Goal: Task Accomplishment & Management: Use online tool/utility

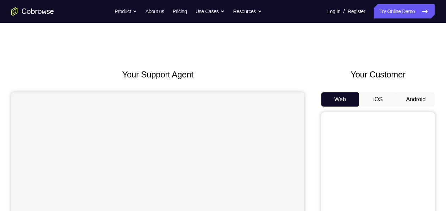
click at [416, 95] on button "Android" at bounding box center [415, 99] width 38 height 14
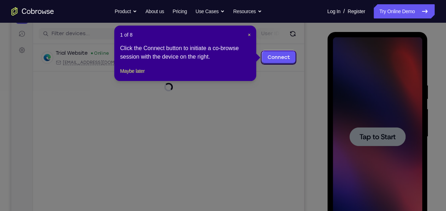
scroll to position [85, 0]
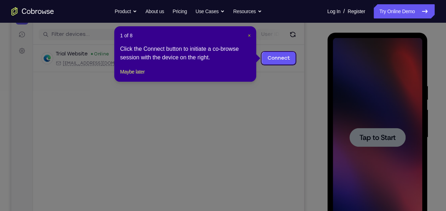
click at [248, 35] on span "×" at bounding box center [248, 36] width 3 height 6
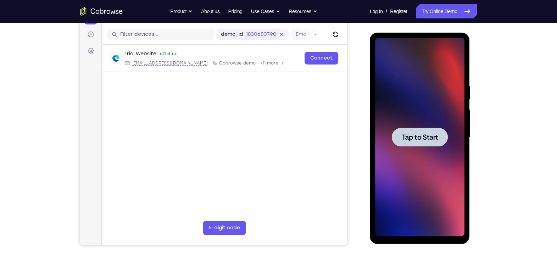
drag, startPoint x: 374, startPoint y: 93, endPoint x: 413, endPoint y: 116, distance: 45.9
click at [413, 116] on div at bounding box center [419, 137] width 89 height 199
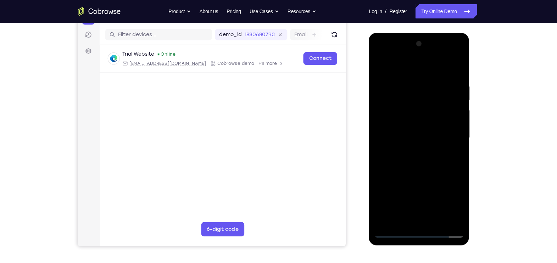
scroll to position [84, 0]
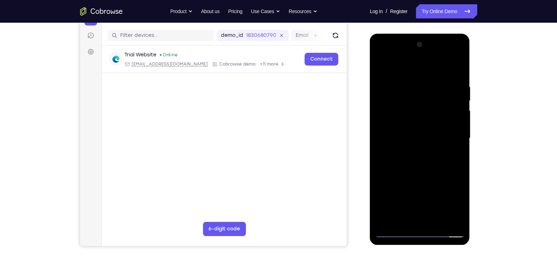
click at [418, 210] on div at bounding box center [419, 138] width 89 height 199
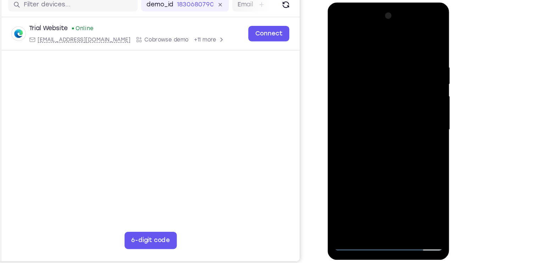
click at [381, 189] on div at bounding box center [377, 107] width 89 height 199
click at [412, 189] on div at bounding box center [377, 107] width 89 height 199
click at [346, 90] on div at bounding box center [377, 107] width 89 height 199
click at [384, 192] on div at bounding box center [377, 107] width 89 height 199
click at [386, 98] on div at bounding box center [377, 107] width 89 height 199
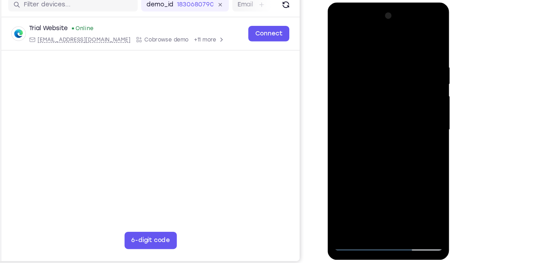
click at [362, 102] on div at bounding box center [377, 107] width 89 height 199
click at [356, 99] on div at bounding box center [377, 107] width 89 height 199
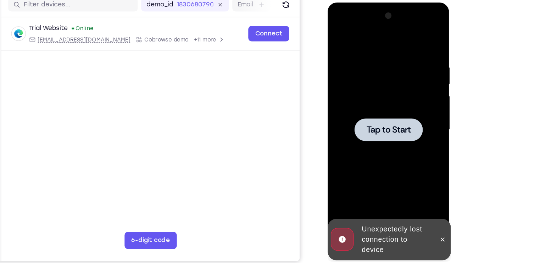
click at [370, 106] on span "Tap to Start" at bounding box center [377, 107] width 36 height 7
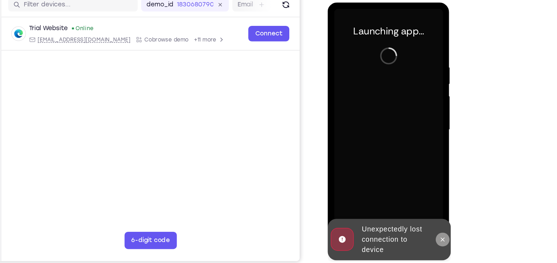
click at [422, 195] on icon at bounding box center [422, 197] width 6 height 6
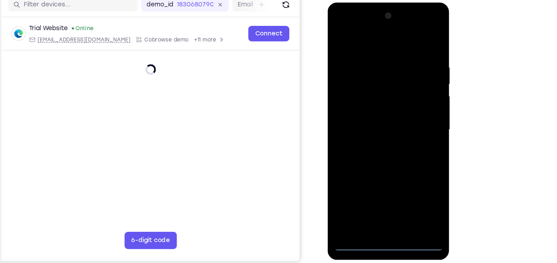
click at [376, 200] on div at bounding box center [377, 107] width 89 height 199
click at [376, 183] on div at bounding box center [377, 107] width 89 height 199
click at [378, 137] on div at bounding box center [377, 107] width 89 height 199
click at [415, 185] on div at bounding box center [377, 107] width 89 height 199
click at [346, 72] on div at bounding box center [377, 107] width 89 height 199
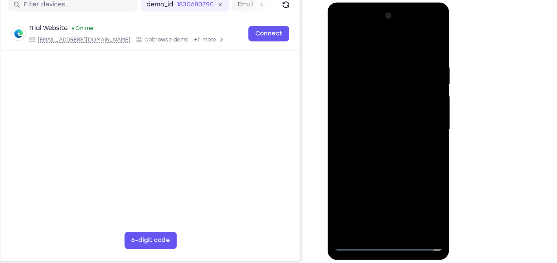
click at [386, 192] on div at bounding box center [377, 107] width 89 height 199
click at [361, 99] on div at bounding box center [377, 107] width 89 height 199
click at [349, 93] on div at bounding box center [377, 107] width 89 height 199
click at [369, 108] on div at bounding box center [377, 107] width 89 height 199
click at [370, 128] on div at bounding box center [377, 107] width 89 height 199
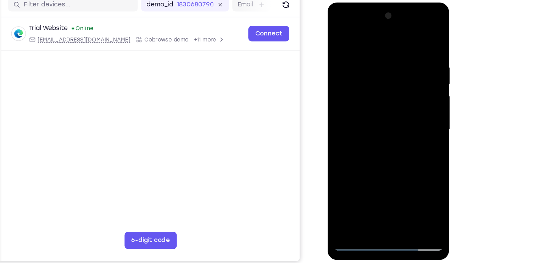
click at [414, 47] on div at bounding box center [377, 107] width 89 height 199
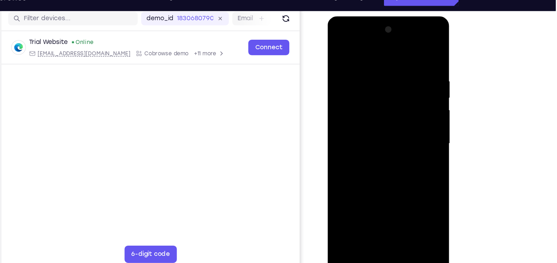
scroll to position [90, 0]
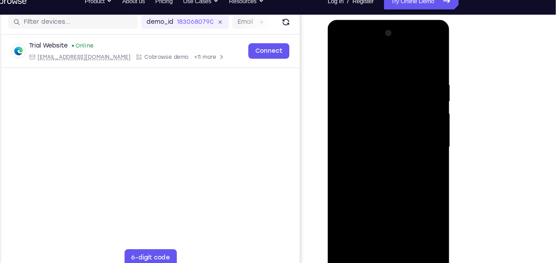
click at [419, 200] on div at bounding box center [377, 124] width 89 height 199
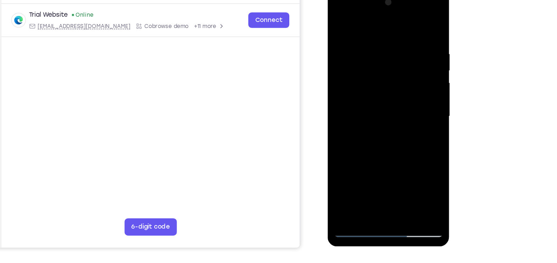
drag, startPoint x: 388, startPoint y: 141, endPoint x: 383, endPoint y: 94, distance: 47.0
click at [383, 94] on div at bounding box center [377, 93] width 89 height 199
drag, startPoint x: 375, startPoint y: 145, endPoint x: 370, endPoint y: 103, distance: 42.4
click at [370, 103] on div at bounding box center [377, 93] width 89 height 199
click at [337, 83] on div at bounding box center [377, 93] width 89 height 199
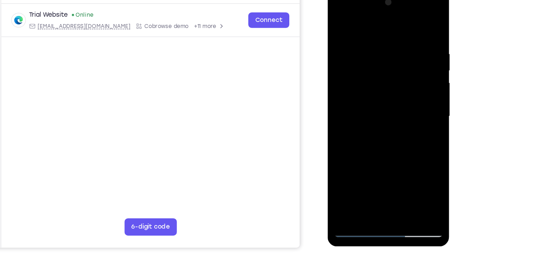
drag, startPoint x: 383, startPoint y: 114, endPoint x: 383, endPoint y: 66, distance: 48.9
click at [383, 66] on div at bounding box center [377, 93] width 89 height 199
drag, startPoint x: 376, startPoint y: 119, endPoint x: 376, endPoint y: 76, distance: 43.6
click at [376, 76] on div at bounding box center [377, 93] width 89 height 199
click at [417, 73] on div at bounding box center [377, 93] width 89 height 199
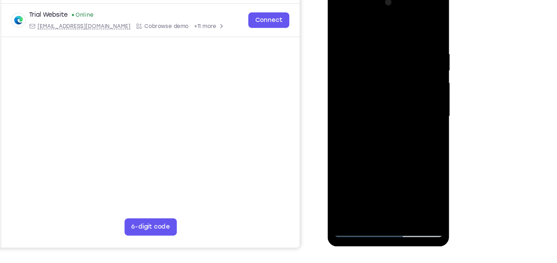
click at [417, 73] on div at bounding box center [377, 93] width 89 height 199
drag, startPoint x: 388, startPoint y: 113, endPoint x: 388, endPoint y: 57, distance: 56.7
click at [388, 57] on div at bounding box center [377, 93] width 89 height 199
drag, startPoint x: 385, startPoint y: 91, endPoint x: 386, endPoint y: 60, distance: 31.2
click at [386, 60] on div at bounding box center [377, 93] width 89 height 199
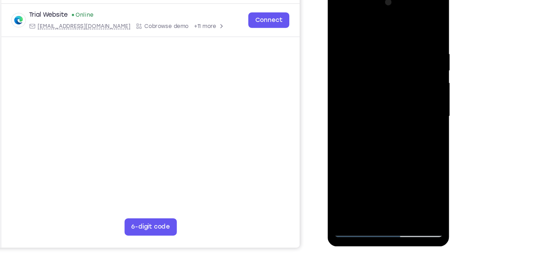
drag, startPoint x: 380, startPoint y: 89, endPoint x: 378, endPoint y: 39, distance: 50.0
click at [378, 39] on div at bounding box center [377, 93] width 89 height 199
drag, startPoint x: 379, startPoint y: 147, endPoint x: 375, endPoint y: 77, distance: 70.7
click at [375, 77] on div at bounding box center [377, 93] width 89 height 199
drag, startPoint x: 375, startPoint y: 77, endPoint x: 376, endPoint y: 127, distance: 50.4
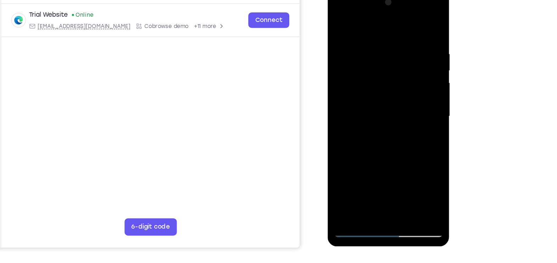
click at [376, 127] on div at bounding box center [377, 93] width 89 height 199
click at [417, 62] on div at bounding box center [377, 93] width 89 height 199
drag, startPoint x: 393, startPoint y: 137, endPoint x: 383, endPoint y: 70, distance: 67.7
click at [383, 70] on div at bounding box center [377, 93] width 89 height 199
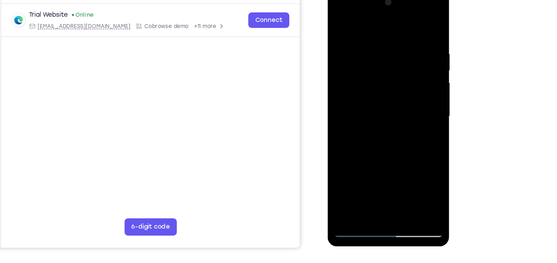
drag, startPoint x: 380, startPoint y: 110, endPoint x: 382, endPoint y: 71, distance: 39.1
click at [382, 71] on div at bounding box center [377, 93] width 89 height 199
drag, startPoint x: 376, startPoint y: 127, endPoint x: 381, endPoint y: 46, distance: 80.6
click at [381, 46] on div at bounding box center [377, 93] width 89 height 199
drag, startPoint x: 376, startPoint y: 129, endPoint x: 376, endPoint y: 57, distance: 72.0
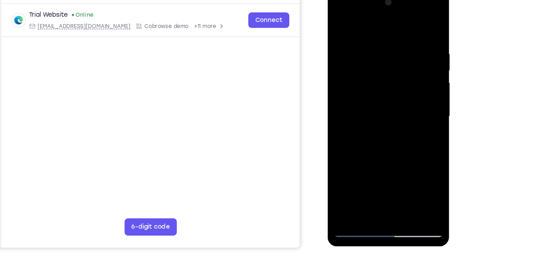
click at [376, 57] on div at bounding box center [377, 93] width 89 height 199
click at [419, 99] on div at bounding box center [377, 93] width 89 height 199
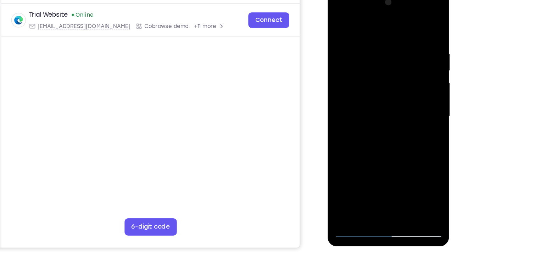
click at [419, 99] on div at bounding box center [377, 93] width 89 height 199
drag, startPoint x: 380, startPoint y: 125, endPoint x: 371, endPoint y: 41, distance: 84.1
click at [371, 41] on div at bounding box center [377, 93] width 89 height 199
drag, startPoint x: 376, startPoint y: 99, endPoint x: 369, endPoint y: 33, distance: 66.7
click at [369, 33] on div at bounding box center [377, 93] width 89 height 199
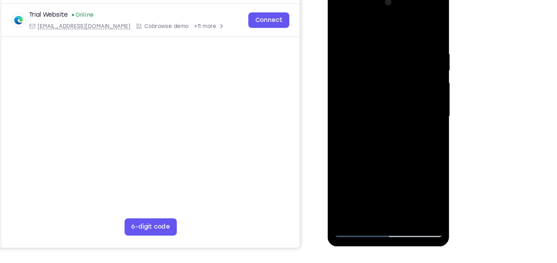
click at [417, 97] on div at bounding box center [377, 93] width 89 height 199
drag, startPoint x: 381, startPoint y: 163, endPoint x: 376, endPoint y: 34, distance: 129.5
click at [376, 34] on div at bounding box center [377, 93] width 89 height 199
drag, startPoint x: 380, startPoint y: 126, endPoint x: 373, endPoint y: 43, distance: 84.0
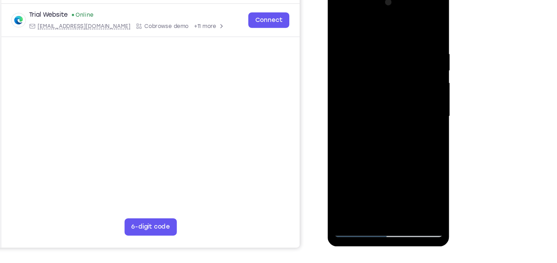
click at [373, 43] on div at bounding box center [377, 93] width 89 height 199
drag, startPoint x: 375, startPoint y: 111, endPoint x: 374, endPoint y: 44, distance: 66.6
click at [374, 44] on div at bounding box center [377, 93] width 89 height 199
drag, startPoint x: 378, startPoint y: 147, endPoint x: 378, endPoint y: 43, distance: 103.9
click at [378, 43] on div at bounding box center [377, 93] width 89 height 199
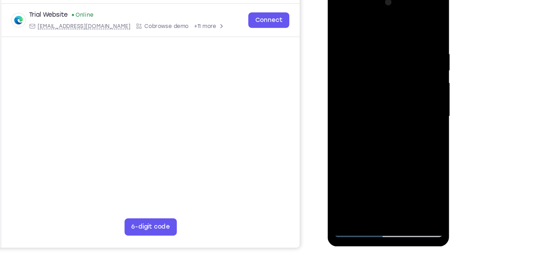
drag, startPoint x: 372, startPoint y: 117, endPoint x: 372, endPoint y: 59, distance: 57.8
click at [372, 59] on div at bounding box center [377, 93] width 89 height 199
click at [417, 61] on div at bounding box center [377, 93] width 89 height 199
click at [339, 128] on div at bounding box center [377, 93] width 89 height 199
click at [416, 62] on div at bounding box center [377, 93] width 89 height 199
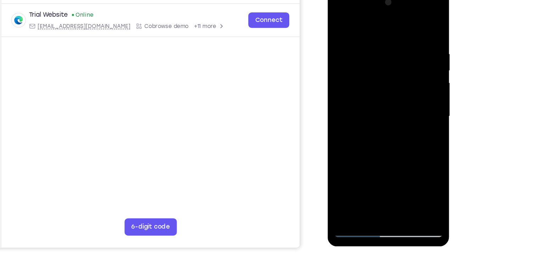
click at [416, 62] on div at bounding box center [377, 93] width 89 height 199
drag, startPoint x: 395, startPoint y: 121, endPoint x: 395, endPoint y: 50, distance: 70.5
click at [395, 50] on div at bounding box center [377, 93] width 89 height 199
drag, startPoint x: 387, startPoint y: 103, endPoint x: 391, endPoint y: 63, distance: 39.9
click at [391, 63] on div at bounding box center [377, 93] width 89 height 199
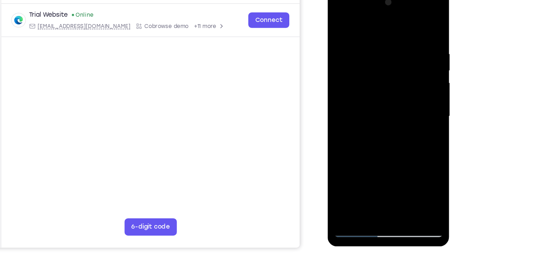
click at [396, 173] on div at bounding box center [377, 93] width 89 height 199
click at [381, 128] on div at bounding box center [377, 93] width 89 height 199
click at [377, 86] on div at bounding box center [377, 93] width 89 height 199
click at [364, 174] on div at bounding box center [377, 93] width 89 height 199
click at [359, 110] on div at bounding box center [377, 93] width 89 height 199
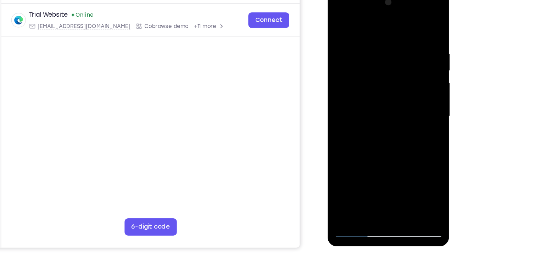
click at [359, 147] on div at bounding box center [377, 93] width 89 height 199
click at [413, 163] on div at bounding box center [377, 93] width 89 height 199
click at [413, 110] on div at bounding box center [377, 93] width 89 height 199
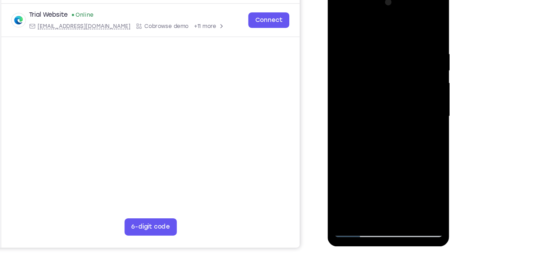
click at [339, 22] on div at bounding box center [377, 93] width 89 height 199
click at [343, 89] on div at bounding box center [377, 93] width 89 height 199
click at [358, 18] on div at bounding box center [377, 93] width 89 height 199
click at [340, 90] on div at bounding box center [377, 93] width 89 height 199
click at [419, 110] on div at bounding box center [377, 93] width 89 height 199
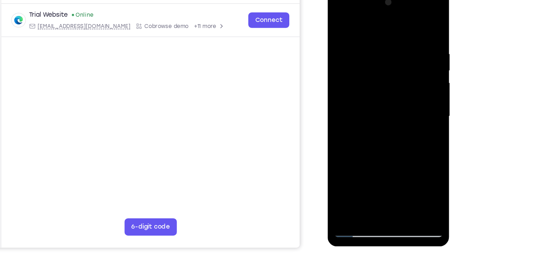
click at [419, 110] on div at bounding box center [377, 93] width 89 height 199
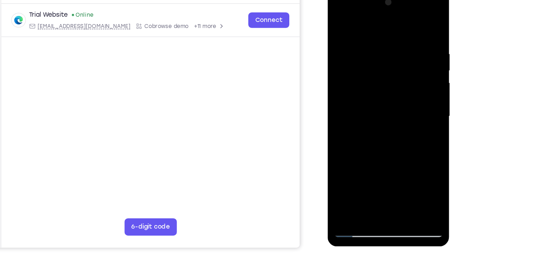
click at [419, 110] on div at bounding box center [377, 93] width 89 height 199
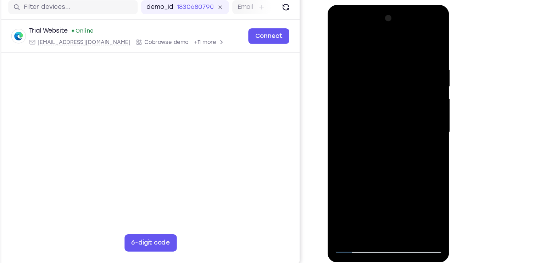
click at [419, 112] on div at bounding box center [377, 109] width 89 height 199
drag, startPoint x: 419, startPoint y: 126, endPoint x: 419, endPoint y: 112, distance: 13.5
click at [419, 112] on div at bounding box center [377, 109] width 89 height 199
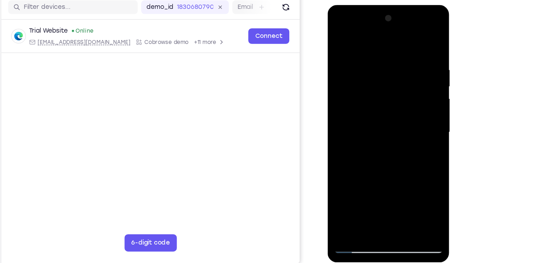
click at [419, 112] on div at bounding box center [377, 109] width 89 height 199
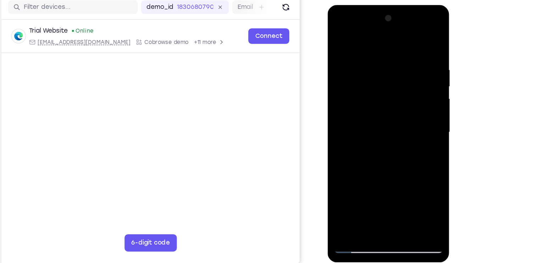
click at [419, 112] on div at bounding box center [377, 109] width 89 height 199
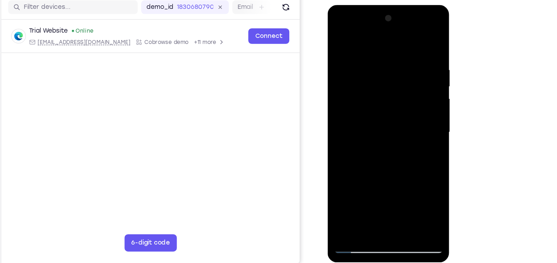
click at [419, 112] on div at bounding box center [377, 109] width 89 height 199
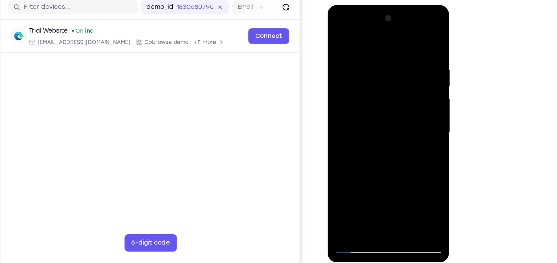
click at [419, 112] on div at bounding box center [377, 109] width 89 height 199
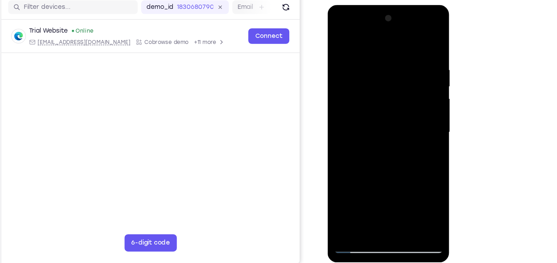
click at [419, 112] on div at bounding box center [377, 109] width 89 height 199
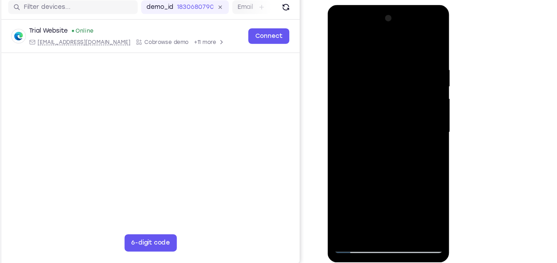
click at [419, 112] on div at bounding box center [377, 109] width 89 height 199
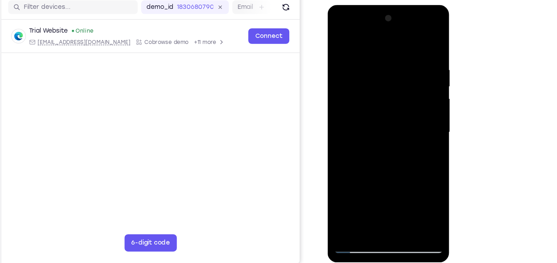
click at [419, 112] on div at bounding box center [377, 109] width 89 height 199
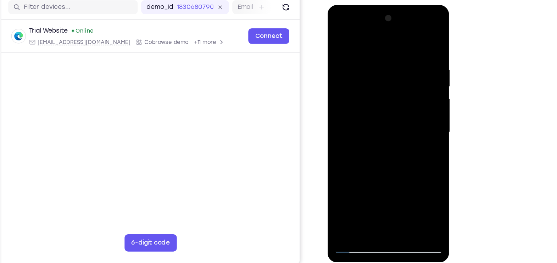
click at [419, 112] on div at bounding box center [377, 109] width 89 height 199
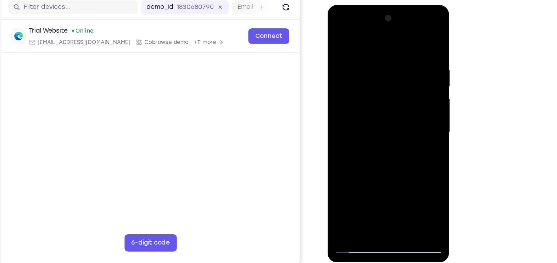
click at [419, 112] on div at bounding box center [377, 109] width 89 height 199
click at [415, 18] on div at bounding box center [377, 109] width 89 height 199
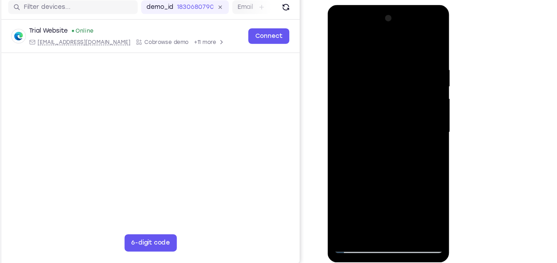
click at [396, 191] on div at bounding box center [377, 109] width 89 height 199
click at [366, 64] on div at bounding box center [377, 109] width 89 height 199
click at [382, 110] on div at bounding box center [377, 109] width 89 height 199
click at [418, 71] on div at bounding box center [377, 109] width 89 height 199
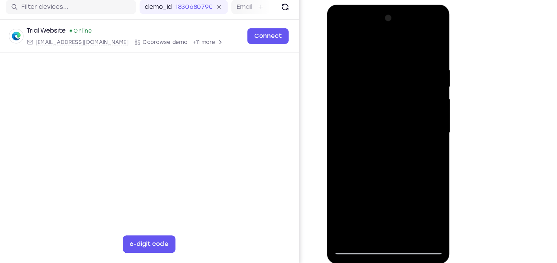
click at [340, 33] on div at bounding box center [376, 109] width 89 height 199
click at [366, 5] on div at bounding box center [377, 5] width 100 height 0
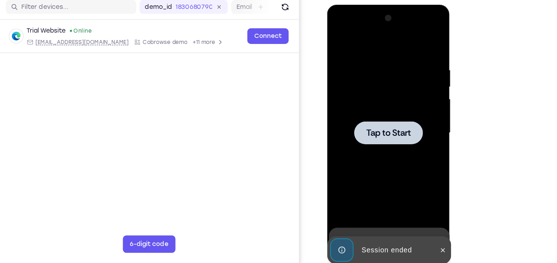
click at [376, 108] on span "Tap to Start" at bounding box center [377, 109] width 36 height 7
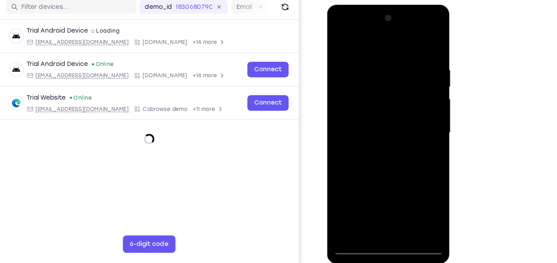
click at [373, 202] on div at bounding box center [376, 109] width 89 height 199
click at [381, 190] on div at bounding box center [376, 109] width 89 height 199
click at [374, 202] on div at bounding box center [376, 109] width 89 height 199
click at [379, 188] on div at bounding box center [376, 109] width 89 height 199
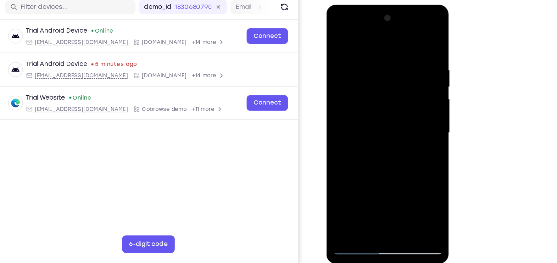
click at [374, 202] on div at bounding box center [375, 109] width 89 height 199
click at [371, 190] on div at bounding box center [375, 109] width 89 height 199
click at [376, 140] on div at bounding box center [375, 109] width 89 height 199
click at [417, 189] on div at bounding box center [375, 109] width 89 height 199
click at [376, 203] on div at bounding box center [375, 109] width 89 height 199
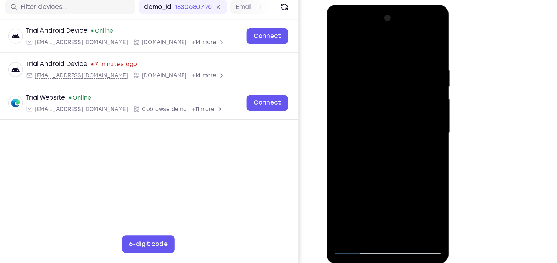
click at [376, 203] on div at bounding box center [375, 109] width 89 height 199
click at [397, 201] on div at bounding box center [375, 109] width 89 height 199
drag, startPoint x: 387, startPoint y: 121, endPoint x: 397, endPoint y: -26, distance: 147.5
click at [397, 5] on html "Online web based iOS Simulators and Android Emulators. Run iPhone, iPad, Mobile…" at bounding box center [376, 111] width 101 height 213
click at [375, 206] on div at bounding box center [375, 109] width 89 height 199
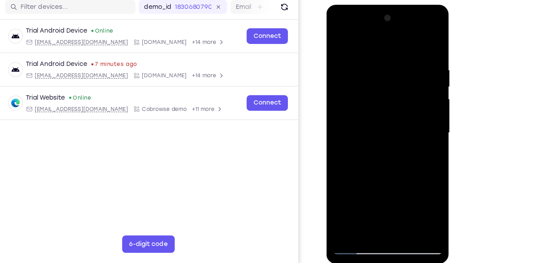
click at [407, 169] on div at bounding box center [375, 109] width 89 height 199
click at [336, 26] on div at bounding box center [375, 109] width 89 height 199
click at [404, 106] on div at bounding box center [375, 109] width 89 height 199
click at [368, 120] on div at bounding box center [375, 109] width 89 height 199
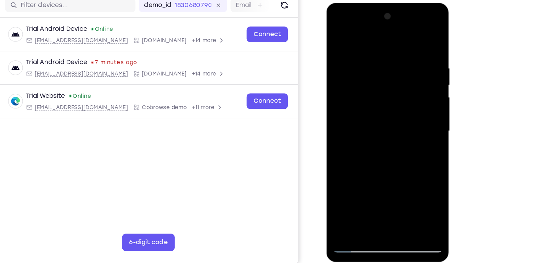
click at [360, 102] on div at bounding box center [375, 107] width 89 height 199
click at [347, 93] on div at bounding box center [375, 107] width 89 height 199
click at [377, 108] on div at bounding box center [375, 107] width 89 height 199
click at [413, 45] on div at bounding box center [375, 107] width 89 height 199
click at [393, 36] on div at bounding box center [375, 107] width 89 height 199
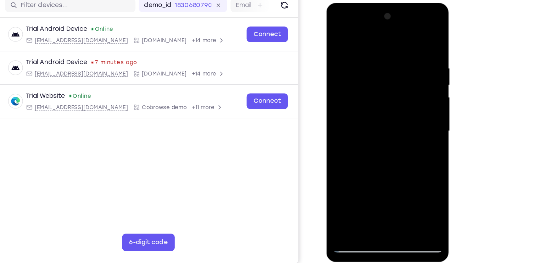
click at [376, 50] on div at bounding box center [375, 107] width 89 height 199
click at [368, 54] on div at bounding box center [375, 107] width 89 height 199
click at [408, 107] on div at bounding box center [375, 107] width 89 height 199
click at [412, 111] on div at bounding box center [375, 107] width 89 height 199
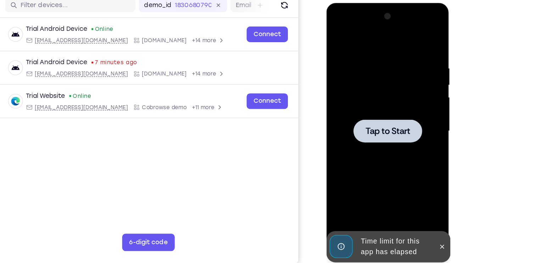
click at [380, 105] on span "Tap to Start" at bounding box center [376, 107] width 36 height 7
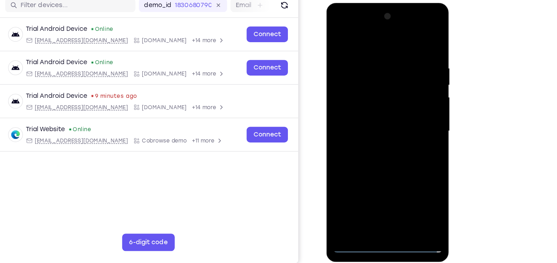
click at [378, 201] on div at bounding box center [375, 107] width 89 height 199
click at [365, 190] on div at bounding box center [375, 107] width 89 height 199
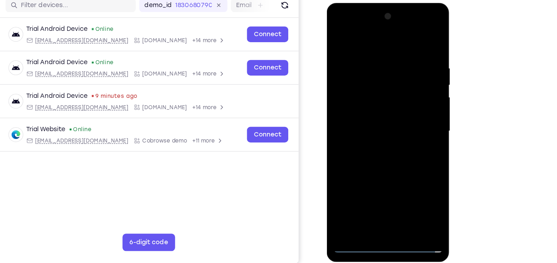
click at [353, 201] on div at bounding box center [376, 107] width 89 height 199
click at [377, 202] on div at bounding box center [376, 107] width 89 height 199
click at [407, 172] on div at bounding box center [376, 107] width 89 height 199
click at [339, 26] on div at bounding box center [376, 107] width 89 height 199
click at [405, 103] on div at bounding box center [376, 107] width 89 height 199
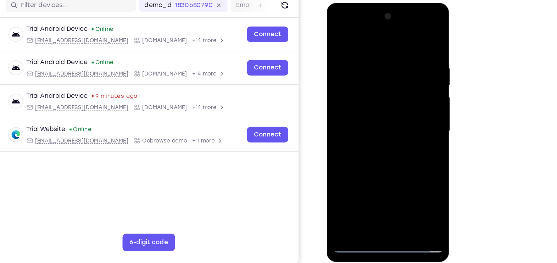
click at [368, 122] on div at bounding box center [376, 107] width 89 height 199
click at [356, 97] on div at bounding box center [376, 107] width 89 height 199
click at [351, 94] on div at bounding box center [376, 107] width 89 height 199
click at [369, 108] on div at bounding box center [376, 107] width 89 height 199
click at [369, 161] on div at bounding box center [376, 107] width 89 height 199
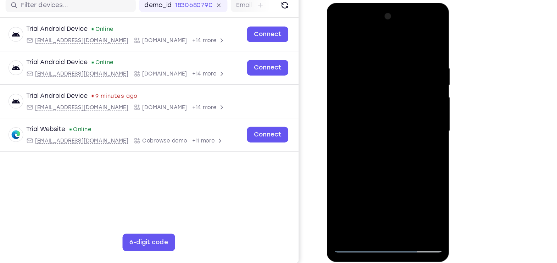
click at [352, 102] on div at bounding box center [376, 107] width 89 height 199
click at [368, 107] on div at bounding box center [376, 107] width 89 height 199
click at [371, 130] on div at bounding box center [376, 107] width 89 height 199
click at [364, 51] on div at bounding box center [376, 107] width 89 height 199
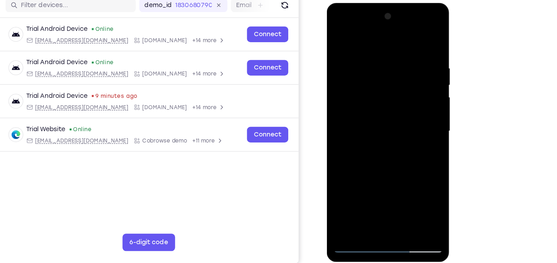
click at [417, 45] on div at bounding box center [376, 107] width 89 height 199
click at [369, 50] on div at bounding box center [376, 107] width 89 height 199
click at [408, 99] on div at bounding box center [376, 107] width 89 height 199
click at [357, 187] on div at bounding box center [376, 107] width 89 height 199
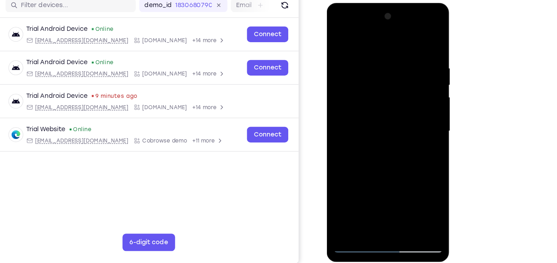
click at [412, 190] on div at bounding box center [376, 107] width 89 height 199
click at [414, 76] on div at bounding box center [376, 107] width 89 height 199
click at [403, 186] on div at bounding box center [376, 107] width 89 height 199
click at [416, 130] on div at bounding box center [376, 107] width 89 height 199
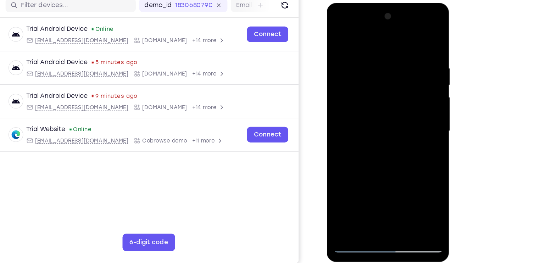
click at [416, 130] on div at bounding box center [376, 107] width 89 height 199
click at [410, 123] on div at bounding box center [376, 107] width 89 height 199
click at [412, 143] on div at bounding box center [376, 107] width 89 height 199
click at [414, 144] on div at bounding box center [376, 107] width 89 height 199
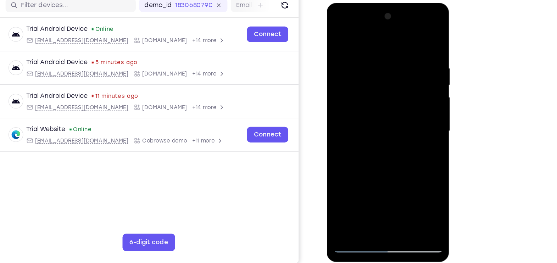
click at [416, 48] on div at bounding box center [376, 107] width 89 height 199
click at [415, 89] on div at bounding box center [376, 107] width 89 height 199
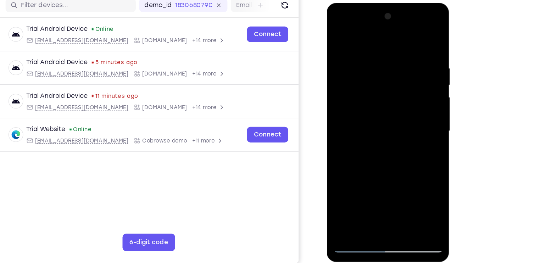
click at [418, 96] on div at bounding box center [376, 107] width 89 height 199
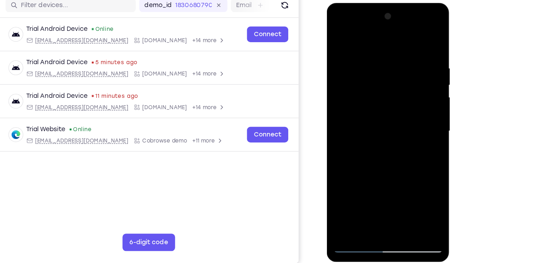
click at [416, 110] on div at bounding box center [376, 107] width 89 height 199
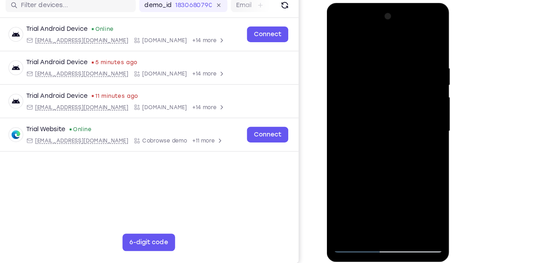
click at [416, 110] on div at bounding box center [376, 107] width 89 height 199
click at [413, 120] on div at bounding box center [376, 107] width 89 height 199
click at [416, 119] on div at bounding box center [376, 107] width 89 height 199
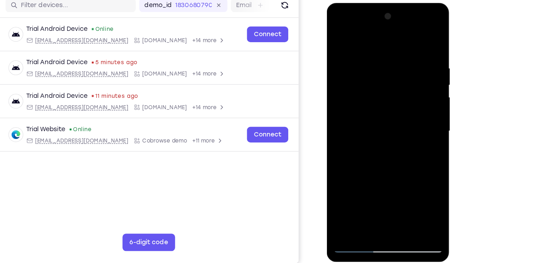
click at [416, 119] on div at bounding box center [376, 107] width 89 height 199
click at [414, 96] on div at bounding box center [376, 107] width 89 height 199
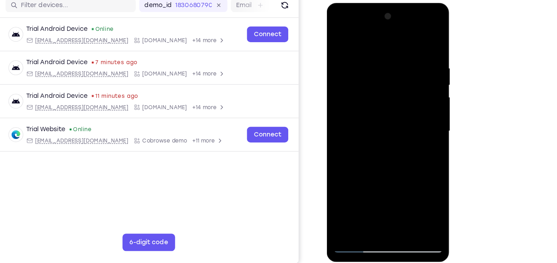
click at [415, 98] on div at bounding box center [376, 107] width 89 height 199
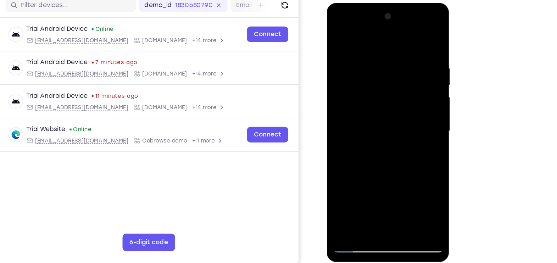
click at [415, 98] on div at bounding box center [376, 107] width 89 height 199
click at [340, 142] on div at bounding box center [376, 107] width 89 height 199
click at [410, 134] on div at bounding box center [376, 107] width 89 height 199
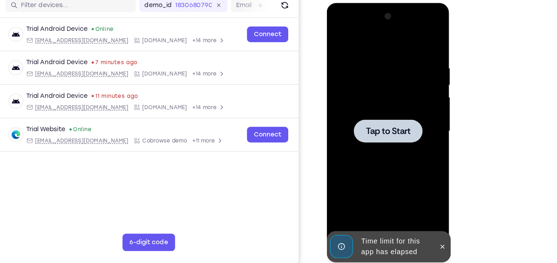
click at [372, 104] on span "Tap to Start" at bounding box center [376, 107] width 36 height 7
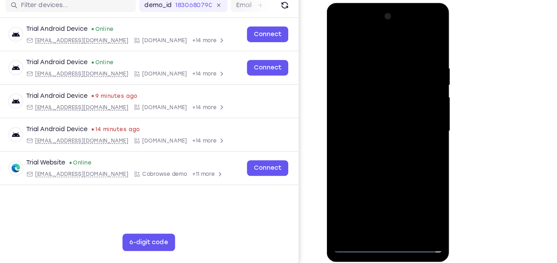
click at [375, 202] on div at bounding box center [376, 107] width 89 height 199
click at [407, 170] on div at bounding box center [376, 107] width 89 height 199
click at [339, 24] on div at bounding box center [376, 107] width 89 height 199
click at [410, 106] on div at bounding box center [376, 107] width 89 height 199
click at [369, 119] on div at bounding box center [376, 107] width 89 height 199
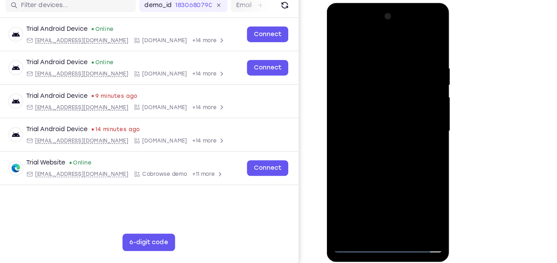
click at [362, 103] on div at bounding box center [376, 107] width 89 height 199
click at [354, 93] on div at bounding box center [376, 107] width 89 height 199
click at [373, 105] on div at bounding box center [376, 107] width 89 height 199
click at [375, 132] on div at bounding box center [376, 107] width 89 height 199
click at [367, 56] on div at bounding box center [376, 107] width 89 height 199
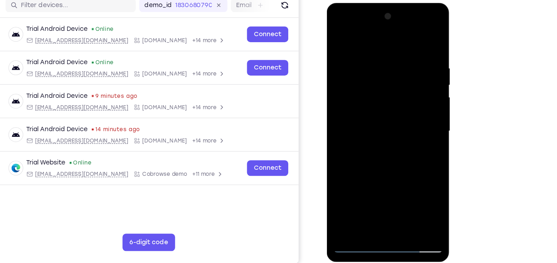
click at [415, 45] on div at bounding box center [376, 107] width 89 height 199
click at [415, 104] on div at bounding box center [376, 107] width 89 height 199
drag, startPoint x: 408, startPoint y: 87, endPoint x: 356, endPoint y: 87, distance: 52.5
click at [356, 87] on div at bounding box center [376, 107] width 89 height 199
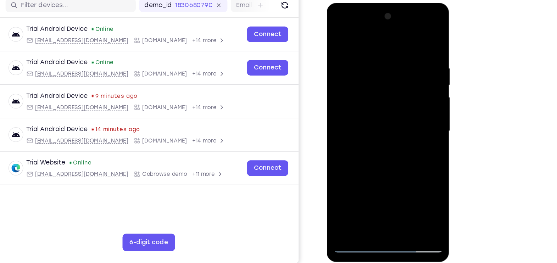
drag, startPoint x: 396, startPoint y: 98, endPoint x: 345, endPoint y: 100, distance: 51.8
click at [345, 100] on div at bounding box center [376, 107] width 89 height 199
click at [417, 107] on div at bounding box center [376, 107] width 89 height 199
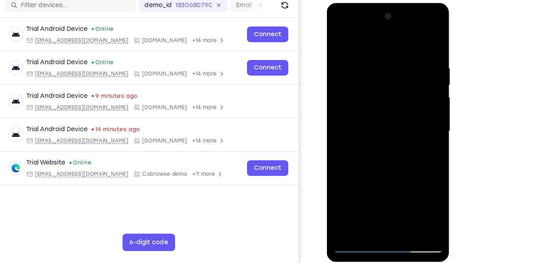
click at [417, 107] on div at bounding box center [376, 107] width 89 height 199
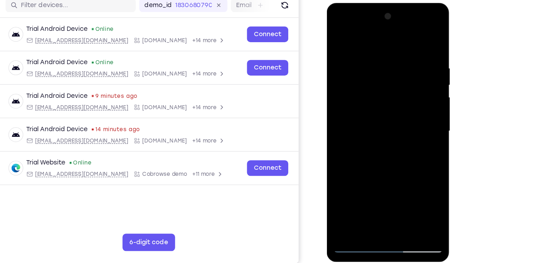
click at [417, 107] on div at bounding box center [376, 107] width 89 height 199
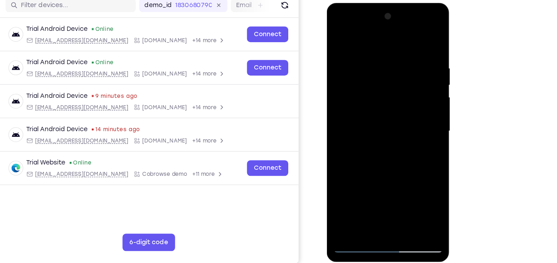
click at [417, 107] on div at bounding box center [376, 107] width 89 height 199
click at [336, 108] on div at bounding box center [376, 107] width 89 height 199
click at [415, 104] on div at bounding box center [376, 107] width 89 height 199
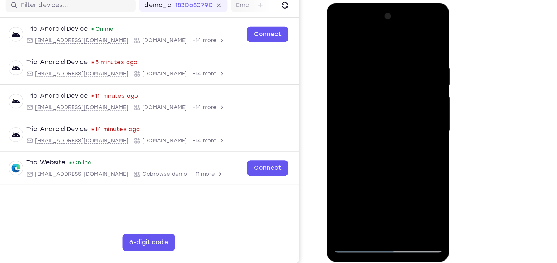
drag, startPoint x: 415, startPoint y: 104, endPoint x: 354, endPoint y: 97, distance: 61.3
click at [354, 97] on div at bounding box center [376, 107] width 89 height 199
click at [415, 109] on div at bounding box center [376, 107] width 89 height 199
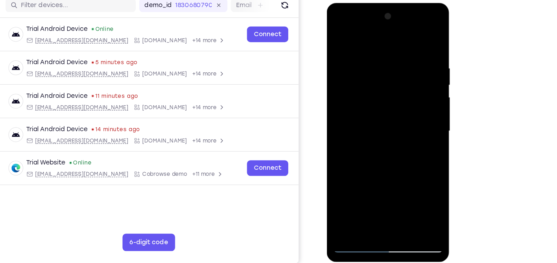
click at [415, 109] on div at bounding box center [376, 107] width 89 height 199
click at [415, 111] on div at bounding box center [376, 107] width 89 height 199
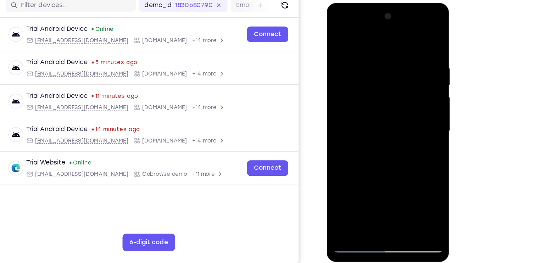
click at [415, 111] on div at bounding box center [376, 107] width 89 height 199
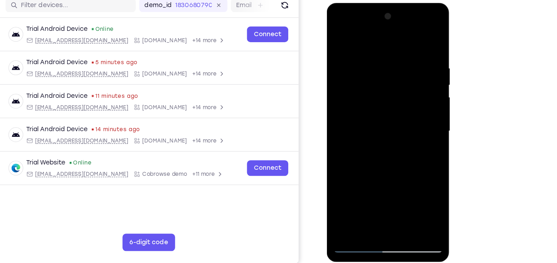
drag, startPoint x: 415, startPoint y: 111, endPoint x: 341, endPoint y: 111, distance: 74.4
click at [341, 111] on div at bounding box center [376, 107] width 89 height 199
click at [414, 40] on div at bounding box center [376, 107] width 89 height 199
drag, startPoint x: 390, startPoint y: 137, endPoint x: 386, endPoint y: 71, distance: 66.4
click at [386, 71] on div at bounding box center [376, 107] width 89 height 199
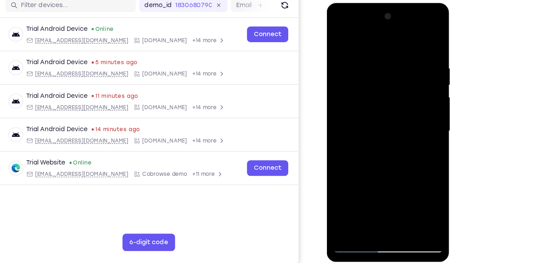
drag, startPoint x: 379, startPoint y: 118, endPoint x: 381, endPoint y: 62, distance: 56.7
click at [381, 62] on div at bounding box center [376, 107] width 89 height 199
drag, startPoint x: 377, startPoint y: 113, endPoint x: 374, endPoint y: 64, distance: 48.7
click at [374, 64] on div at bounding box center [376, 107] width 89 height 199
drag, startPoint x: 370, startPoint y: 147, endPoint x: 370, endPoint y: 91, distance: 55.7
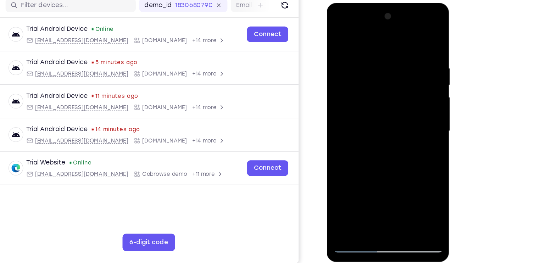
click at [370, 91] on div at bounding box center [376, 107] width 89 height 199
drag, startPoint x: 380, startPoint y: 141, endPoint x: 375, endPoint y: 78, distance: 63.3
click at [375, 78] on div at bounding box center [376, 107] width 89 height 199
drag, startPoint x: 375, startPoint y: 129, endPoint x: 369, endPoint y: 74, distance: 54.6
click at [369, 74] on div at bounding box center [376, 107] width 89 height 199
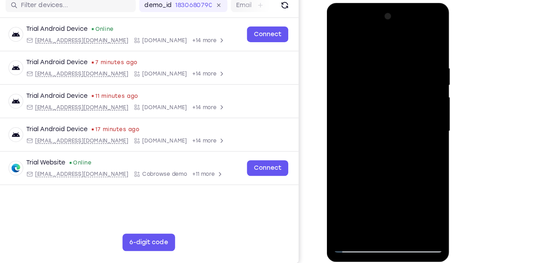
click at [377, 200] on div at bounding box center [376, 107] width 89 height 199
click at [377, 201] on div at bounding box center [376, 107] width 89 height 199
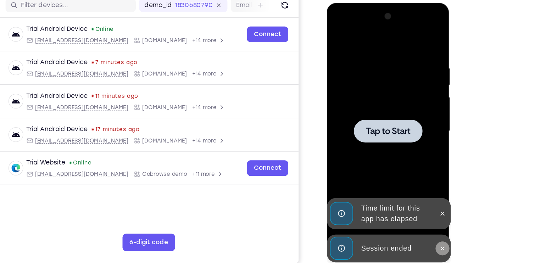
click at [421, 202] on icon at bounding box center [420, 202] width 3 height 3
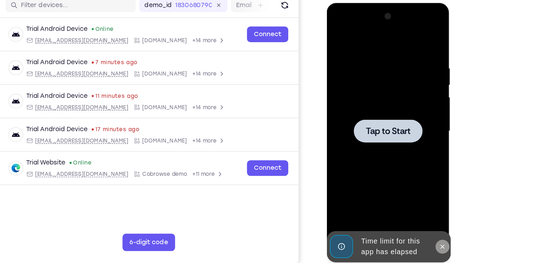
click at [420, 203] on icon at bounding box center [421, 202] width 6 height 6
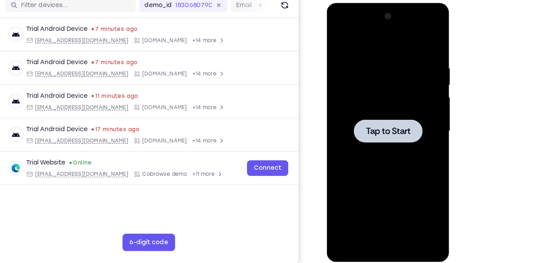
click at [368, 112] on div at bounding box center [376, 107] width 56 height 19
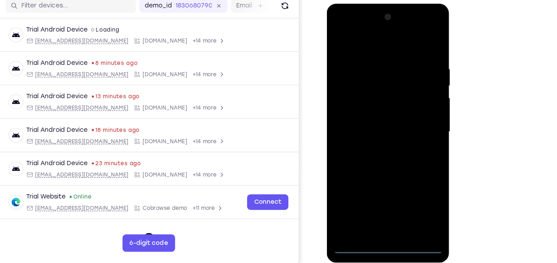
click at [373, 201] on div at bounding box center [376, 108] width 89 height 199
click at [406, 174] on div at bounding box center [376, 108] width 89 height 199
click at [337, 27] on div at bounding box center [376, 108] width 89 height 199
click at [406, 104] on div at bounding box center [376, 108] width 89 height 199
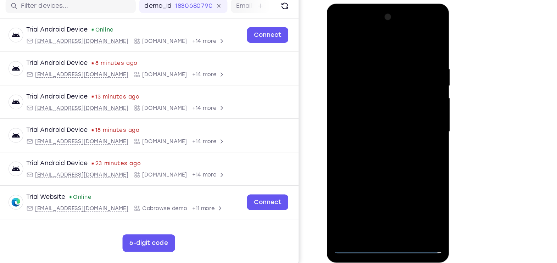
click at [369, 122] on div at bounding box center [376, 108] width 89 height 199
click at [369, 94] on div at bounding box center [376, 108] width 89 height 199
click at [362, 105] on div at bounding box center [376, 108] width 89 height 199
drag, startPoint x: 413, startPoint y: 90, endPoint x: 412, endPoint y: 55, distance: 34.4
click at [412, 55] on div at bounding box center [376, 108] width 89 height 199
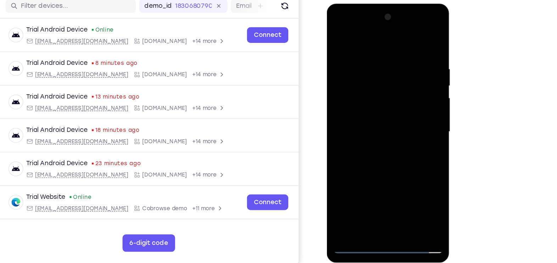
click at [373, 92] on div at bounding box center [376, 108] width 89 height 199
drag, startPoint x: 383, startPoint y: 115, endPoint x: 382, endPoint y: 83, distance: 31.6
click at [382, 83] on div at bounding box center [376, 108] width 89 height 199
drag, startPoint x: 382, startPoint y: 83, endPoint x: 381, endPoint y: 55, distance: 28.7
click at [381, 55] on div at bounding box center [376, 108] width 89 height 199
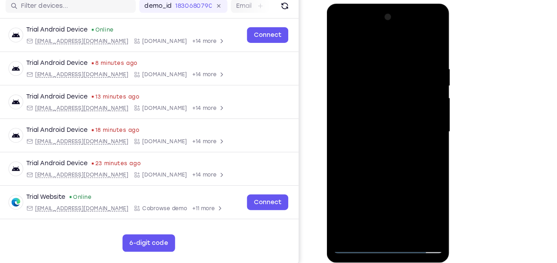
click at [338, 147] on div at bounding box center [376, 108] width 89 height 199
drag, startPoint x: 403, startPoint y: 168, endPoint x: 398, endPoint y: 122, distance: 46.3
click at [398, 122] on div at bounding box center [376, 108] width 89 height 199
click at [393, 192] on div at bounding box center [376, 108] width 89 height 199
click at [375, 146] on div at bounding box center [376, 108] width 89 height 199
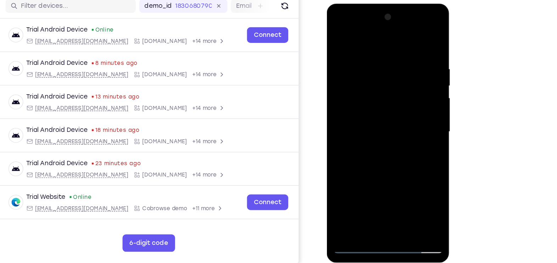
drag, startPoint x: 375, startPoint y: 146, endPoint x: 372, endPoint y: 103, distance: 43.3
click at [372, 103] on div at bounding box center [376, 108] width 89 height 199
click at [340, 35] on div at bounding box center [376, 108] width 89 height 199
drag, startPoint x: 367, startPoint y: 91, endPoint x: 367, endPoint y: 70, distance: 21.3
click at [367, 70] on div at bounding box center [376, 108] width 89 height 199
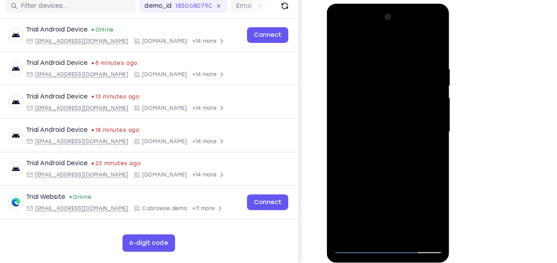
drag, startPoint x: 365, startPoint y: 83, endPoint x: 364, endPoint y: 129, distance: 46.4
click at [364, 129] on div at bounding box center [376, 108] width 89 height 199
click at [361, 191] on div at bounding box center [376, 108] width 89 height 199
click at [357, 37] on div at bounding box center [376, 108] width 89 height 199
click at [367, 99] on div at bounding box center [376, 108] width 89 height 199
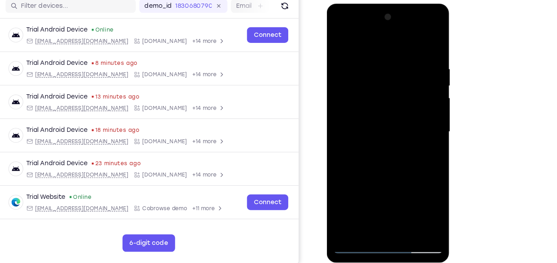
click at [345, 51] on div at bounding box center [376, 108] width 89 height 199
click at [356, 189] on div at bounding box center [376, 108] width 89 height 199
click at [413, 38] on div at bounding box center [376, 108] width 89 height 199
click at [373, 193] on div at bounding box center [376, 108] width 89 height 199
click at [380, 118] on div at bounding box center [376, 108] width 89 height 199
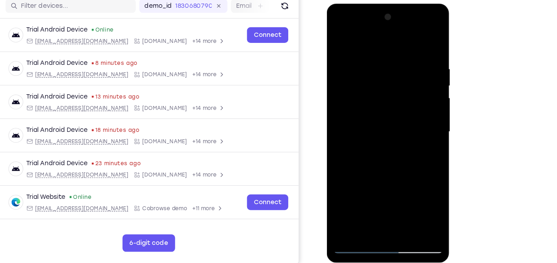
drag, startPoint x: 380, startPoint y: 118, endPoint x: 380, endPoint y: 83, distance: 34.4
click at [380, 83] on div at bounding box center [376, 108] width 89 height 199
drag, startPoint x: 379, startPoint y: 129, endPoint x: 380, endPoint y: 73, distance: 55.7
click at [380, 73] on div at bounding box center [376, 108] width 89 height 199
drag, startPoint x: 379, startPoint y: 132, endPoint x: 385, endPoint y: -26, distance: 158.2
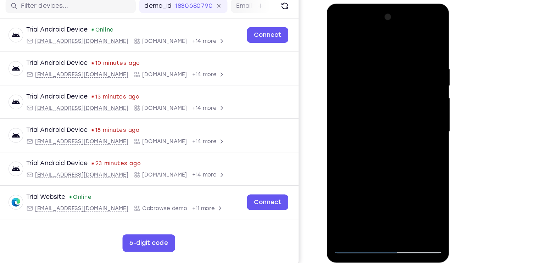
click at [385, 4] on html "Online web based iOS Simulators and Android Emulators. Run iPhone, iPad, Mobile…" at bounding box center [376, 110] width 101 height 213
click at [375, 131] on div at bounding box center [376, 108] width 89 height 199
drag, startPoint x: 379, startPoint y: 134, endPoint x: 379, endPoint y: 91, distance: 42.2
click at [379, 91] on div at bounding box center [376, 108] width 89 height 199
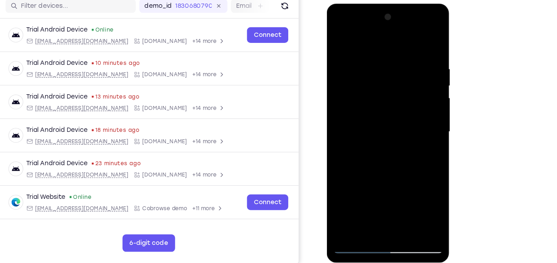
drag, startPoint x: 379, startPoint y: 115, endPoint x: 377, endPoint y: 50, distance: 65.6
click at [377, 50] on div at bounding box center [376, 108] width 89 height 199
drag, startPoint x: 379, startPoint y: 105, endPoint x: 390, endPoint y: -26, distance: 131.6
click at [390, 4] on html "Online web based iOS Simulators and Android Emulators. Run iPhone, iPad, Mobile…" at bounding box center [376, 110] width 101 height 213
drag, startPoint x: 373, startPoint y: 118, endPoint x: 370, endPoint y: 6, distance: 112.0
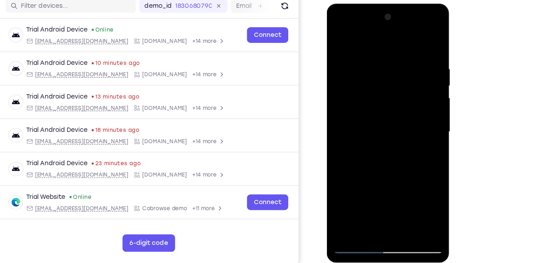
click at [370, 6] on div at bounding box center [376, 109] width 100 height 211
drag, startPoint x: 357, startPoint y: 122, endPoint x: 360, endPoint y: 63, distance: 59.3
click at [360, 63] on div at bounding box center [376, 108] width 89 height 199
drag, startPoint x: 375, startPoint y: 138, endPoint x: 373, endPoint y: 68, distance: 70.6
click at [373, 68] on div at bounding box center [376, 108] width 89 height 199
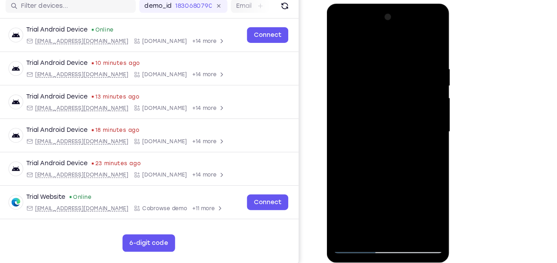
drag, startPoint x: 393, startPoint y: 132, endPoint x: 392, endPoint y: 76, distance: 56.0
click at [392, 76] on div at bounding box center [376, 108] width 89 height 199
drag, startPoint x: 394, startPoint y: 113, endPoint x: 389, endPoint y: 40, distance: 73.5
click at [389, 40] on div at bounding box center [376, 108] width 89 height 199
drag, startPoint x: 384, startPoint y: 118, endPoint x: 381, endPoint y: 43, distance: 74.5
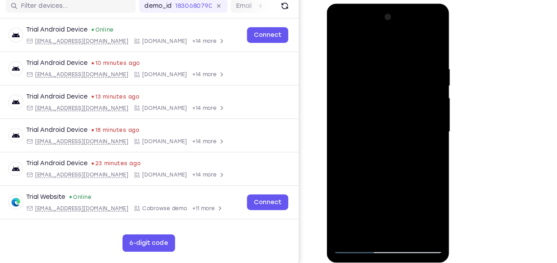
click at [381, 43] on div at bounding box center [376, 108] width 89 height 199
drag, startPoint x: 370, startPoint y: 122, endPoint x: 382, endPoint y: -26, distance: 149.0
click at [382, 4] on html "Online web based iOS Simulators and Android Emulators. Run iPhone, iPad, Mobile…" at bounding box center [376, 110] width 101 height 213
drag, startPoint x: 372, startPoint y: 123, endPoint x: 372, endPoint y: 38, distance: 84.7
click at [372, 38] on div at bounding box center [376, 108] width 89 height 199
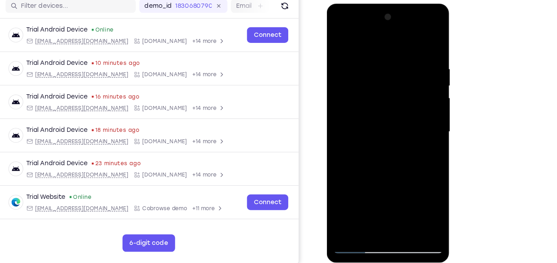
click at [343, 192] on div at bounding box center [376, 108] width 89 height 199
drag, startPoint x: 408, startPoint y: 46, endPoint x: 367, endPoint y: 51, distance: 41.8
click at [367, 51] on div at bounding box center [376, 108] width 89 height 199
drag, startPoint x: 391, startPoint y: 50, endPoint x: 361, endPoint y: 49, distance: 29.8
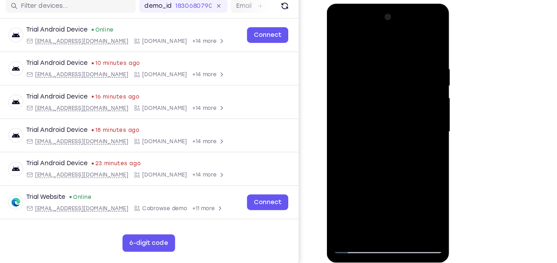
click at [361, 49] on div at bounding box center [376, 108] width 89 height 199
drag, startPoint x: 381, startPoint y: 51, endPoint x: 338, endPoint y: 49, distance: 43.7
click at [338, 49] on div at bounding box center [376, 108] width 89 height 199
click at [409, 190] on div at bounding box center [376, 108] width 89 height 199
click at [407, 134] on div at bounding box center [376, 108] width 89 height 199
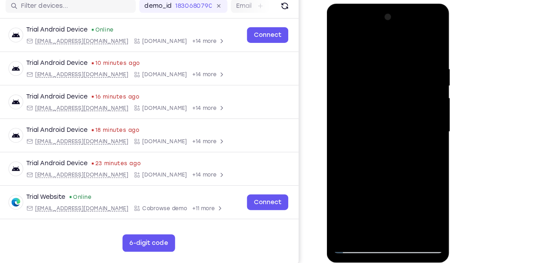
click at [338, 37] on div at bounding box center [376, 108] width 89 height 199
click at [363, 150] on div at bounding box center [376, 108] width 89 height 199
drag, startPoint x: 385, startPoint y: 112, endPoint x: 381, endPoint y: 57, distance: 54.4
click at [381, 57] on div at bounding box center [376, 108] width 89 height 199
drag, startPoint x: 386, startPoint y: 145, endPoint x: 387, endPoint y: 105, distance: 39.7
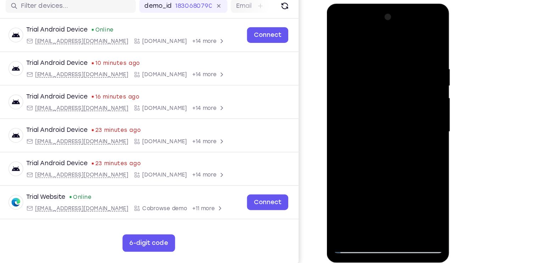
click at [387, 105] on div at bounding box center [376, 108] width 89 height 199
click at [417, 181] on div at bounding box center [376, 108] width 89 height 199
drag, startPoint x: 396, startPoint y: 136, endPoint x: 395, endPoint y: 119, distance: 16.7
click at [395, 119] on div at bounding box center [376, 108] width 89 height 199
click at [417, 112] on div at bounding box center [376, 108] width 89 height 199
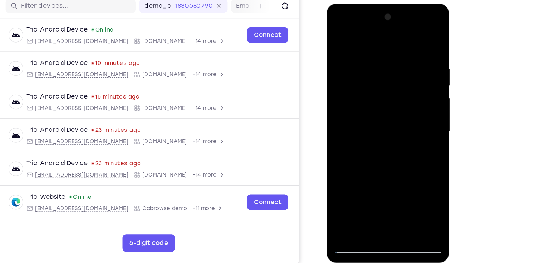
click at [338, 112] on div at bounding box center [376, 108] width 89 height 199
click at [417, 114] on div at bounding box center [376, 108] width 89 height 199
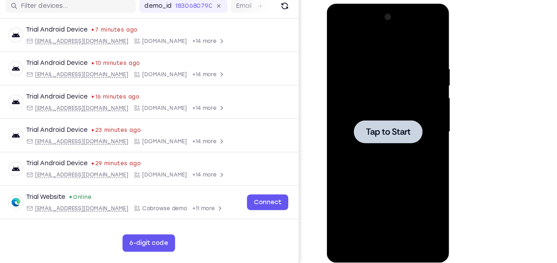
click at [372, 105] on span "Tap to Start" at bounding box center [376, 108] width 36 height 7
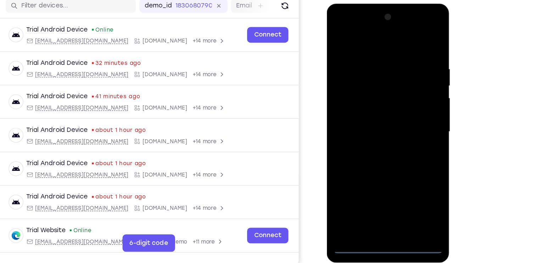
click at [376, 201] on div at bounding box center [376, 108] width 89 height 199
click at [407, 173] on div at bounding box center [376, 108] width 89 height 199
click at [339, 24] on div at bounding box center [376, 108] width 89 height 199
click at [406, 106] on div at bounding box center [376, 108] width 89 height 199
click at [368, 119] on div at bounding box center [376, 108] width 89 height 199
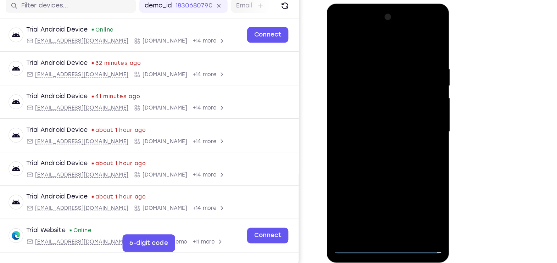
click at [375, 97] on div at bounding box center [376, 108] width 89 height 199
click at [343, 91] on div at bounding box center [376, 108] width 89 height 199
click at [357, 107] on div at bounding box center [376, 108] width 89 height 199
click at [395, 38] on div at bounding box center [376, 108] width 89 height 199
click at [374, 48] on div at bounding box center [376, 108] width 89 height 199
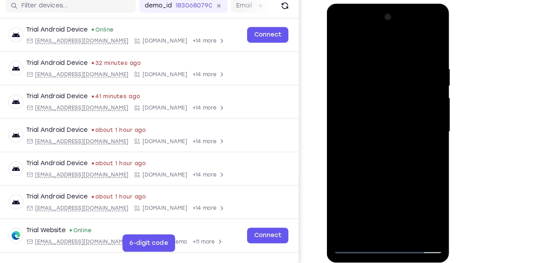
click at [412, 47] on div at bounding box center [376, 108] width 89 height 199
drag, startPoint x: 384, startPoint y: 142, endPoint x: 386, endPoint y: 82, distance: 60.3
click at [386, 82] on div at bounding box center [376, 108] width 89 height 199
click at [392, 190] on div at bounding box center [376, 108] width 89 height 199
click at [376, 142] on div at bounding box center [376, 108] width 89 height 199
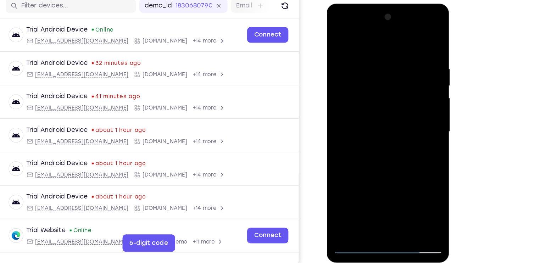
click at [341, 35] on div at bounding box center [376, 108] width 89 height 199
click at [416, 37] on div at bounding box center [376, 108] width 89 height 199
click at [354, 63] on div at bounding box center [376, 108] width 89 height 199
drag, startPoint x: 366, startPoint y: 62, endPoint x: 362, endPoint y: 111, distance: 49.0
click at [362, 111] on div at bounding box center [376, 108] width 89 height 199
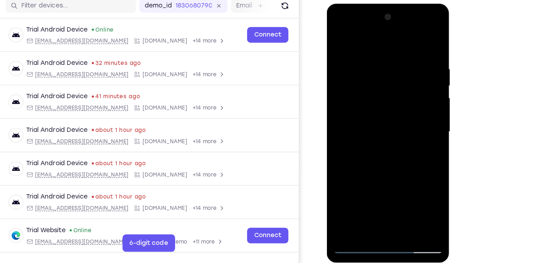
click at [380, 62] on div at bounding box center [376, 108] width 89 height 199
click at [338, 35] on div at bounding box center [376, 108] width 89 height 199
click at [392, 50] on div at bounding box center [376, 108] width 89 height 199
click at [339, 35] on div at bounding box center [376, 108] width 89 height 199
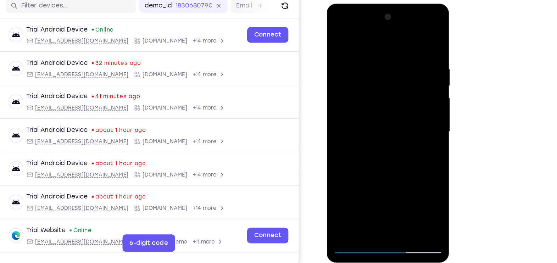
drag, startPoint x: 374, startPoint y: 119, endPoint x: 371, endPoint y: 47, distance: 72.3
click at [371, 47] on div at bounding box center [376, 108] width 89 height 199
drag, startPoint x: 375, startPoint y: 120, endPoint x: 373, endPoint y: 82, distance: 38.7
click at [373, 82] on div at bounding box center [376, 108] width 89 height 199
drag, startPoint x: 373, startPoint y: 122, endPoint x: 375, endPoint y: 86, distance: 36.3
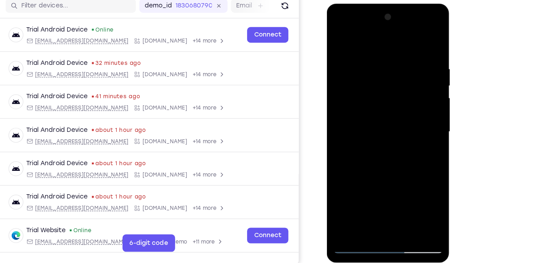
click at [375, 86] on div at bounding box center [376, 108] width 89 height 199
click at [411, 192] on div at bounding box center [376, 108] width 89 height 199
drag, startPoint x: 360, startPoint y: 66, endPoint x: 357, endPoint y: 105, distance: 38.8
click at [357, 105] on div at bounding box center [376, 108] width 89 height 199
click at [363, 67] on div at bounding box center [376, 108] width 89 height 199
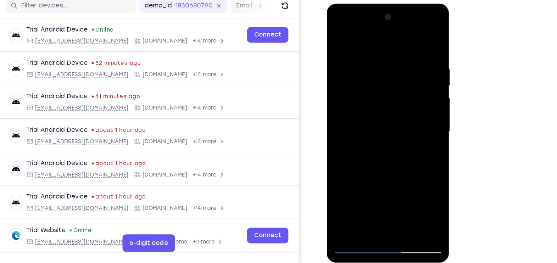
drag, startPoint x: 370, startPoint y: 130, endPoint x: 372, endPoint y: 63, distance: 67.4
click at [372, 63] on div at bounding box center [376, 108] width 89 height 199
drag, startPoint x: 381, startPoint y: 113, endPoint x: 382, endPoint y: 91, distance: 22.0
click at [382, 91] on div at bounding box center [376, 108] width 89 height 199
click at [416, 112] on div at bounding box center [376, 108] width 89 height 199
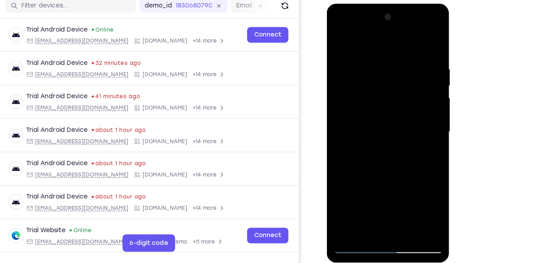
click at [336, 112] on div at bounding box center [376, 108] width 89 height 199
drag, startPoint x: 390, startPoint y: 138, endPoint x: 386, endPoint y: 79, distance: 59.0
click at [386, 79] on div at bounding box center [376, 108] width 89 height 199
drag, startPoint x: 386, startPoint y: 121, endPoint x: 384, endPoint y: 79, distance: 42.6
click at [384, 79] on div at bounding box center [376, 108] width 89 height 199
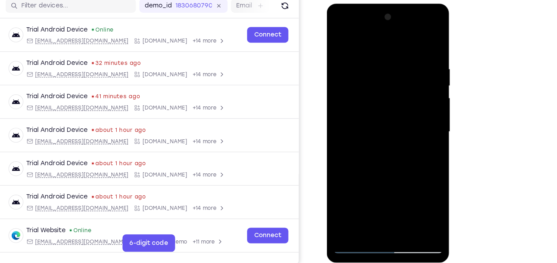
drag, startPoint x: 385, startPoint y: 122, endPoint x: 383, endPoint y: 89, distance: 33.4
click at [383, 89] on div at bounding box center [376, 108] width 89 height 199
drag, startPoint x: 384, startPoint y: 139, endPoint x: 382, endPoint y: 97, distance: 41.2
click at [382, 97] on div at bounding box center [376, 108] width 89 height 199
drag, startPoint x: 381, startPoint y: 164, endPoint x: 381, endPoint y: 88, distance: 76.2
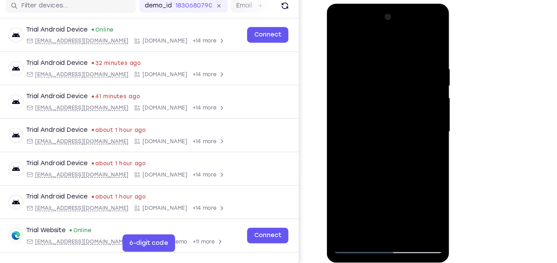
click at [381, 88] on div at bounding box center [376, 108] width 89 height 199
drag, startPoint x: 383, startPoint y: 140, endPoint x: 382, endPoint y: 102, distance: 37.6
click at [382, 102] on div at bounding box center [376, 108] width 89 height 199
click at [416, 105] on div at bounding box center [376, 108] width 89 height 199
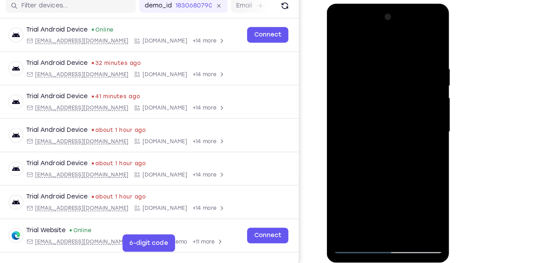
click at [416, 105] on div at bounding box center [376, 108] width 89 height 199
click at [420, 105] on div at bounding box center [376, 108] width 89 height 199
click at [415, 105] on div at bounding box center [376, 108] width 89 height 199
drag, startPoint x: 389, startPoint y: 130, endPoint x: 386, endPoint y: 71, distance: 58.9
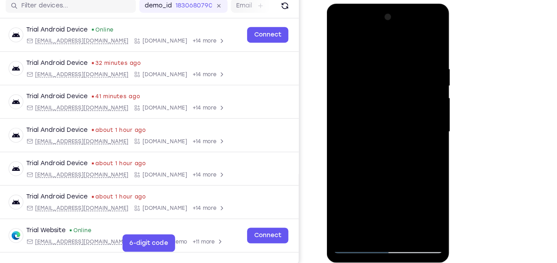
click at [386, 71] on div at bounding box center [376, 108] width 89 height 199
drag, startPoint x: 402, startPoint y: 146, endPoint x: 398, endPoint y: 98, distance: 48.0
click at [398, 98] on div at bounding box center [376, 108] width 89 height 199
drag, startPoint x: 390, startPoint y: 132, endPoint x: 387, endPoint y: 87, distance: 45.1
click at [387, 87] on div at bounding box center [376, 108] width 89 height 199
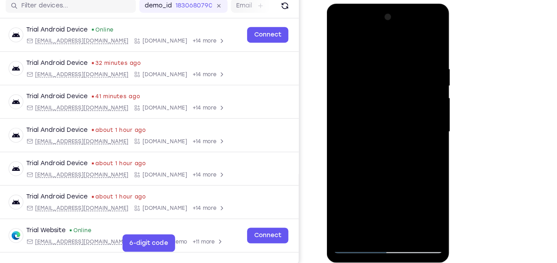
click at [415, 104] on div at bounding box center [376, 108] width 89 height 199
drag, startPoint x: 379, startPoint y: 124, endPoint x: 383, endPoint y: 55, distance: 69.3
click at [383, 55] on div at bounding box center [376, 108] width 89 height 199
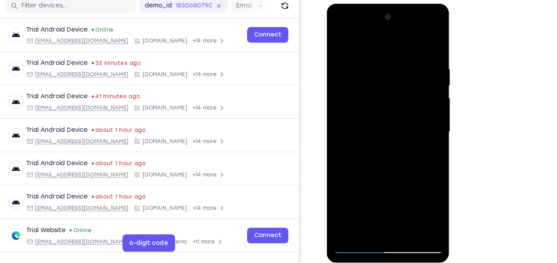
drag, startPoint x: 376, startPoint y: 112, endPoint x: 373, endPoint y: 72, distance: 40.6
click at [373, 72] on div at bounding box center [376, 108] width 89 height 199
drag, startPoint x: 391, startPoint y: 125, endPoint x: 386, endPoint y: 88, distance: 37.8
click at [386, 88] on div at bounding box center [376, 108] width 89 height 199
click at [417, 101] on div at bounding box center [376, 108] width 89 height 199
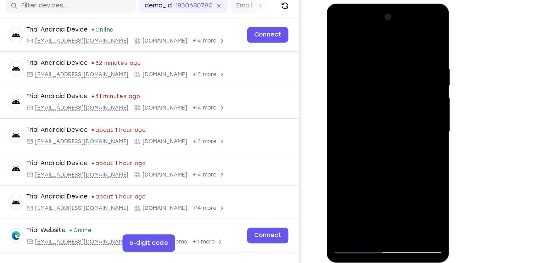
click at [417, 101] on div at bounding box center [376, 108] width 89 height 199
drag, startPoint x: 382, startPoint y: 132, endPoint x: 381, endPoint y: 63, distance: 68.1
click at [381, 63] on div at bounding box center [376, 108] width 89 height 199
drag, startPoint x: 379, startPoint y: 130, endPoint x: 379, endPoint y: 90, distance: 39.7
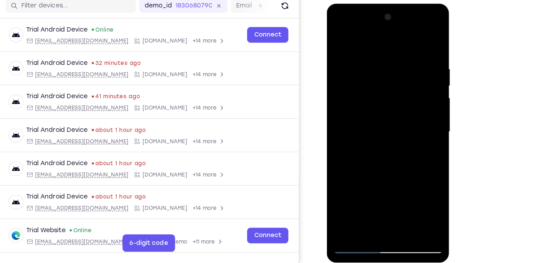
click at [379, 90] on div at bounding box center [376, 108] width 89 height 199
click at [416, 99] on div at bounding box center [376, 108] width 89 height 199
drag, startPoint x: 381, startPoint y: 124, endPoint x: 383, endPoint y: 55, distance: 69.8
click at [383, 55] on div at bounding box center [376, 108] width 89 height 199
drag, startPoint x: 403, startPoint y: 129, endPoint x: 400, endPoint y: 88, distance: 40.9
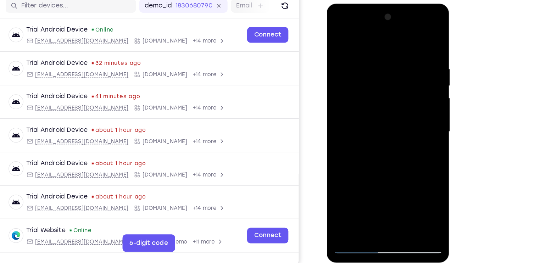
click at [400, 88] on div at bounding box center [376, 108] width 89 height 199
click at [417, 96] on div at bounding box center [376, 108] width 89 height 199
drag, startPoint x: 378, startPoint y: 115, endPoint x: 375, endPoint y: 46, distance: 68.8
click at [375, 46] on div at bounding box center [376, 108] width 89 height 199
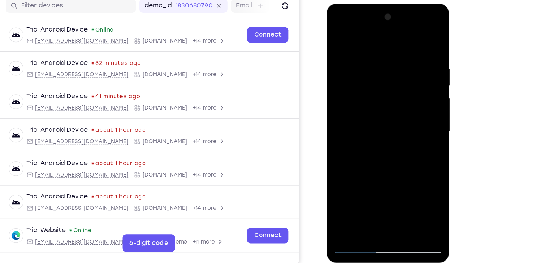
drag, startPoint x: 377, startPoint y: 122, endPoint x: 377, endPoint y: 46, distance: 75.5
click at [377, 46] on div at bounding box center [376, 108] width 89 height 199
drag, startPoint x: 351, startPoint y: 149, endPoint x: 352, endPoint y: 63, distance: 86.1
click at [352, 63] on div at bounding box center [376, 108] width 89 height 199
click at [341, 191] on div at bounding box center [376, 108] width 89 height 199
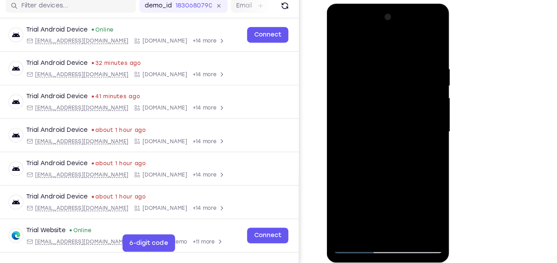
drag, startPoint x: 353, startPoint y: 118, endPoint x: 353, endPoint y: 7, distance: 111.0
click at [353, 7] on div at bounding box center [376, 109] width 100 height 211
drag, startPoint x: 375, startPoint y: 130, endPoint x: 377, endPoint y: 67, distance: 62.8
click at [377, 67] on div at bounding box center [376, 108] width 89 height 199
drag, startPoint x: 383, startPoint y: 134, endPoint x: 382, endPoint y: 92, distance: 42.2
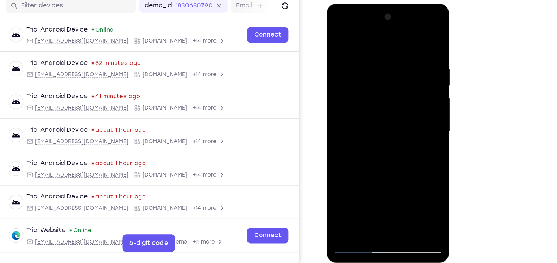
click at [382, 92] on div at bounding box center [376, 108] width 89 height 199
drag, startPoint x: 399, startPoint y: 149, endPoint x: 398, endPoint y: 128, distance: 20.9
click at [398, 128] on div at bounding box center [376, 108] width 89 height 199
click at [408, 191] on div at bounding box center [376, 108] width 89 height 199
drag, startPoint x: 364, startPoint y: 109, endPoint x: 361, endPoint y: 227, distance: 118.4
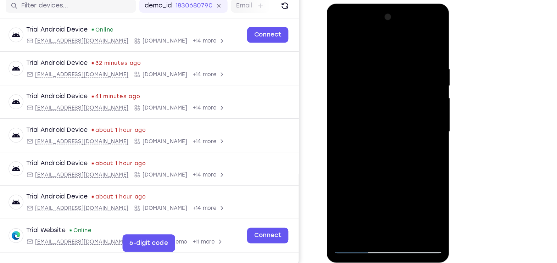
click at [361, 210] on html "Online web based iOS Simulators and Android Emulators. Run iPhone, iPad, Mobile…" at bounding box center [376, 110] width 101 height 213
click at [354, 86] on div at bounding box center [376, 108] width 89 height 199
click at [409, 94] on div at bounding box center [376, 108] width 89 height 199
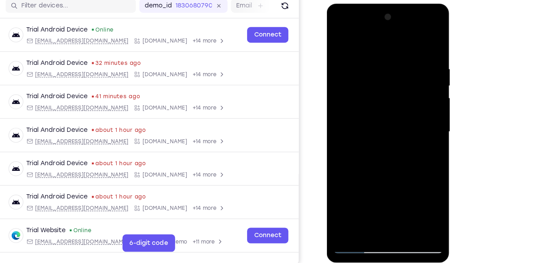
click at [415, 16] on div at bounding box center [376, 108] width 89 height 199
click at [343, 107] on div at bounding box center [376, 108] width 89 height 199
click at [417, 122] on div at bounding box center [376, 108] width 89 height 199
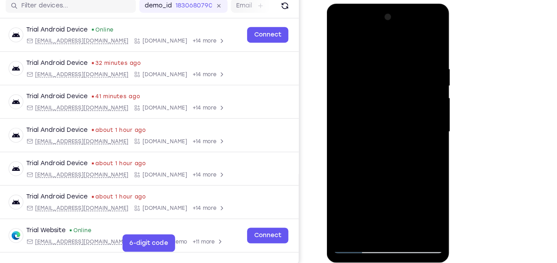
click at [417, 122] on div at bounding box center [376, 108] width 89 height 199
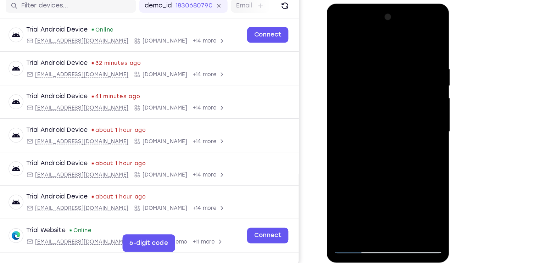
click at [417, 122] on div at bounding box center [376, 108] width 89 height 199
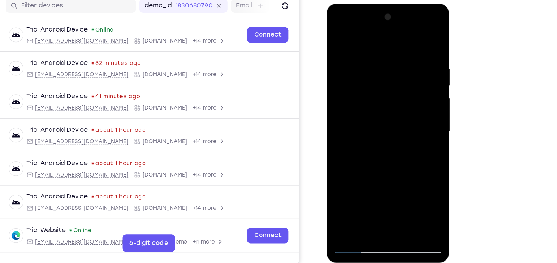
click at [417, 122] on div at bounding box center [376, 108] width 89 height 199
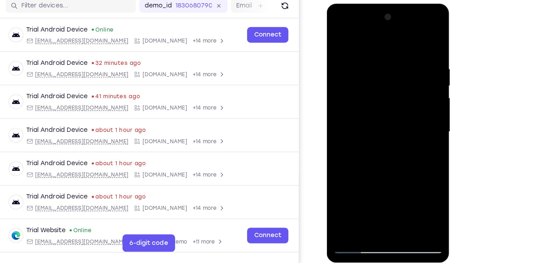
click at [417, 122] on div at bounding box center [376, 108] width 89 height 199
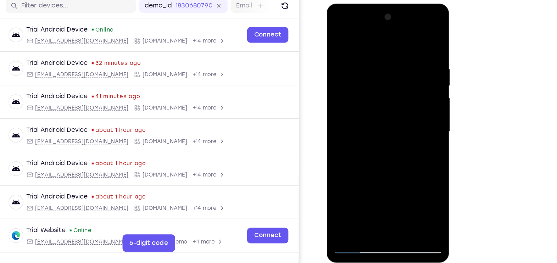
click at [417, 122] on div at bounding box center [376, 108] width 89 height 199
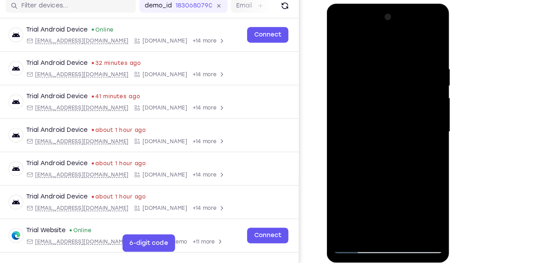
click at [417, 122] on div at bounding box center [376, 108] width 89 height 199
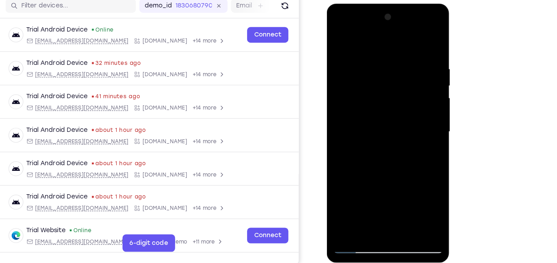
click at [417, 122] on div at bounding box center [376, 108] width 89 height 199
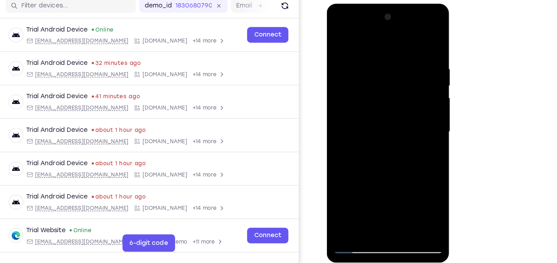
click at [417, 122] on div at bounding box center [376, 108] width 89 height 199
click at [341, 118] on div at bounding box center [376, 108] width 89 height 199
click at [420, 113] on div at bounding box center [376, 108] width 89 height 199
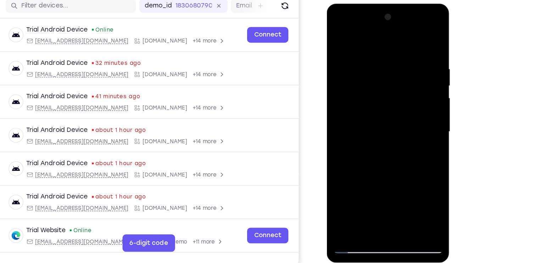
click at [420, 113] on div at bounding box center [376, 108] width 89 height 199
click at [418, 113] on div at bounding box center [376, 108] width 89 height 199
click at [343, 118] on div at bounding box center [376, 108] width 89 height 199
click at [414, 111] on div at bounding box center [376, 108] width 89 height 199
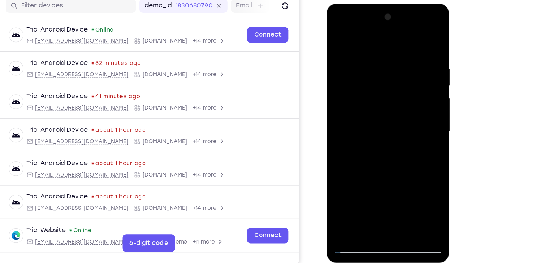
click at [414, 111] on div at bounding box center [376, 108] width 89 height 199
click at [335, 111] on div at bounding box center [376, 108] width 89 height 199
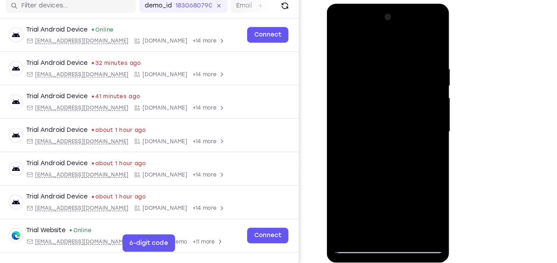
click at [335, 111] on div at bounding box center [376, 108] width 89 height 199
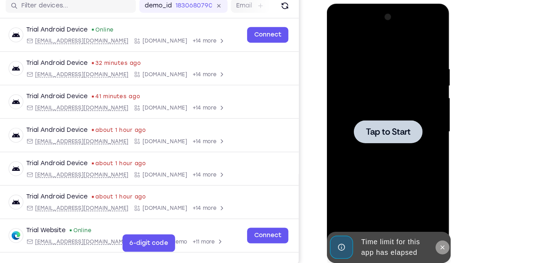
click at [421, 203] on icon at bounding box center [421, 203] width 6 height 6
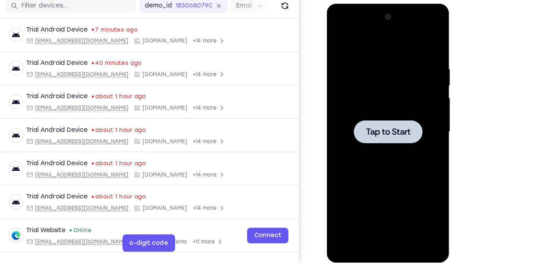
click at [378, 114] on div at bounding box center [376, 108] width 56 height 19
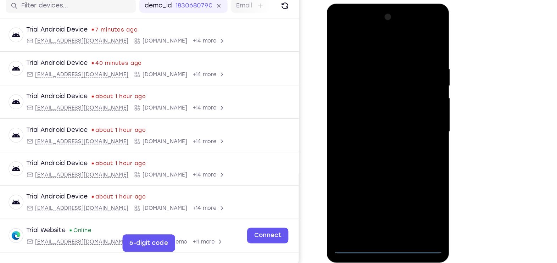
click at [375, 203] on div at bounding box center [376, 108] width 89 height 199
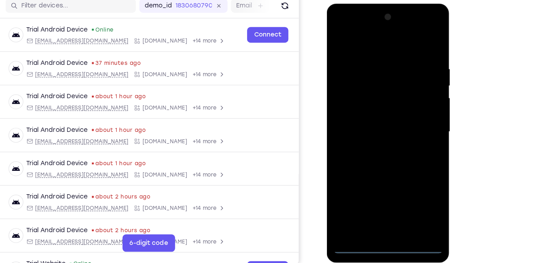
click at [405, 170] on div at bounding box center [376, 108] width 89 height 199
click at [338, 25] on div at bounding box center [376, 108] width 89 height 199
click at [407, 110] on div at bounding box center [376, 108] width 89 height 199
click at [367, 121] on div at bounding box center [376, 108] width 89 height 199
click at [359, 104] on div at bounding box center [376, 108] width 89 height 199
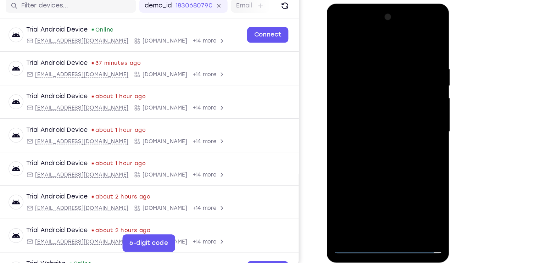
click at [352, 94] on div at bounding box center [376, 108] width 89 height 199
click at [357, 82] on div at bounding box center [376, 108] width 89 height 199
click at [347, 93] on div at bounding box center [376, 108] width 89 height 199
click at [366, 106] on div at bounding box center [376, 108] width 89 height 199
click at [368, 133] on div at bounding box center [376, 108] width 89 height 199
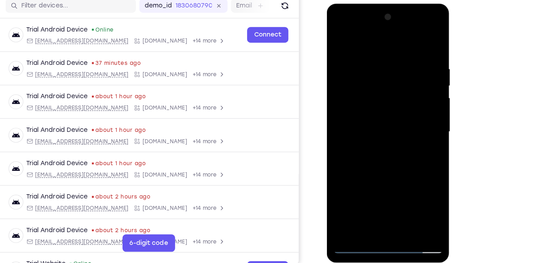
click at [415, 49] on div at bounding box center [376, 108] width 89 height 199
click at [393, 39] on div at bounding box center [376, 108] width 89 height 199
click at [384, 51] on div at bounding box center [376, 108] width 89 height 199
click at [415, 35] on div at bounding box center [376, 108] width 89 height 199
click at [338, 37] on div at bounding box center [376, 108] width 89 height 199
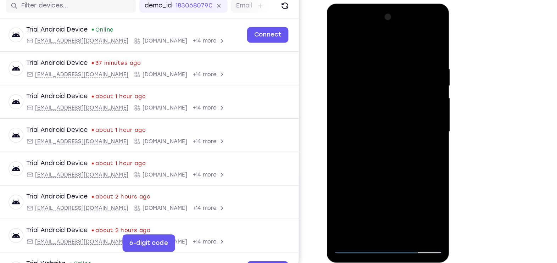
click at [365, 54] on div at bounding box center [376, 108] width 89 height 199
click at [405, 188] on div at bounding box center [376, 108] width 89 height 199
click at [413, 39] on div at bounding box center [376, 108] width 89 height 199
drag, startPoint x: 388, startPoint y: 109, endPoint x: 382, endPoint y: 50, distance: 58.8
click at [382, 50] on div at bounding box center [376, 108] width 89 height 199
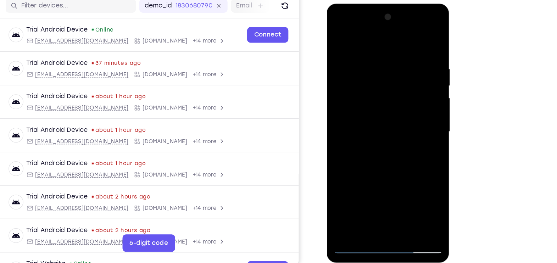
click at [417, 183] on div at bounding box center [376, 108] width 89 height 199
click at [392, 193] on div at bounding box center [376, 108] width 89 height 199
click at [375, 145] on div at bounding box center [376, 108] width 89 height 199
click at [415, 69] on div at bounding box center [376, 108] width 89 height 199
click at [336, 69] on div at bounding box center [376, 108] width 89 height 199
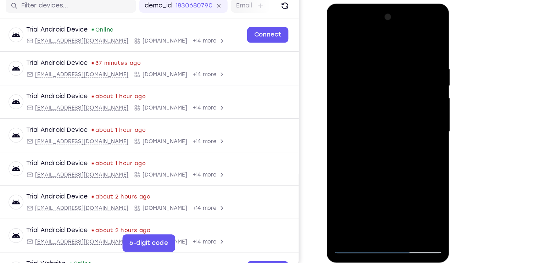
click at [353, 200] on div at bounding box center [376, 108] width 89 height 199
click at [395, 192] on div at bounding box center [376, 108] width 89 height 199
click at [349, 200] on div at bounding box center [376, 108] width 89 height 199
click at [409, 192] on div at bounding box center [376, 108] width 89 height 199
drag, startPoint x: 371, startPoint y: 107, endPoint x: 375, endPoint y: 20, distance: 87.6
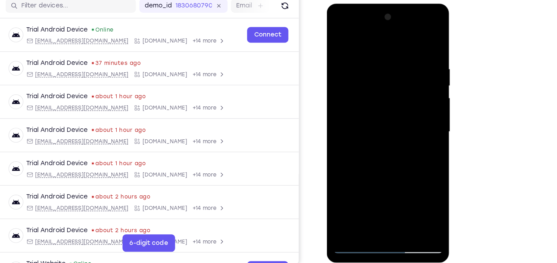
click at [375, 20] on div at bounding box center [376, 108] width 89 height 199
drag, startPoint x: 374, startPoint y: 69, endPoint x: 369, endPoint y: 213, distance: 144.7
click at [369, 210] on div at bounding box center [376, 109] width 100 height 211
click at [340, 189] on div at bounding box center [376, 108] width 89 height 199
click at [369, 46] on div at bounding box center [376, 108] width 89 height 199
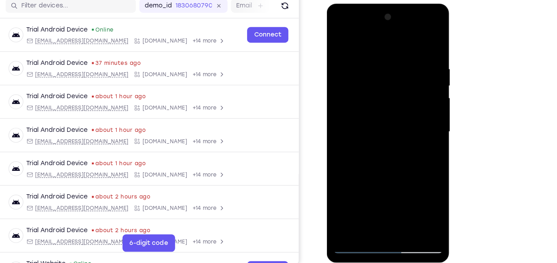
click at [341, 40] on div at bounding box center [376, 108] width 89 height 199
click at [343, 98] on div at bounding box center [376, 108] width 89 height 199
click at [415, 44] on div at bounding box center [376, 108] width 89 height 199
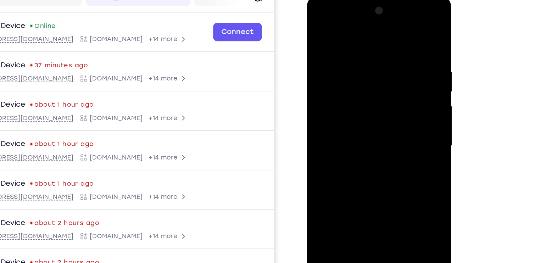
click at [317, 54] on div at bounding box center [356, 99] width 89 height 199
click at [389, 53] on div at bounding box center [356, 99] width 89 height 199
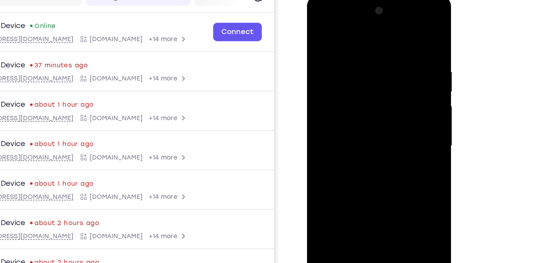
click at [404, 51] on div at bounding box center [357, 100] width 100 height 211
click at [396, 34] on div at bounding box center [356, 99] width 89 height 199
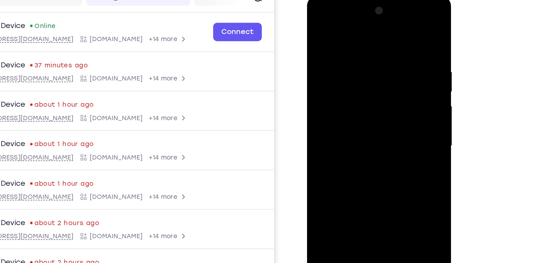
click at [396, 34] on div at bounding box center [356, 99] width 89 height 199
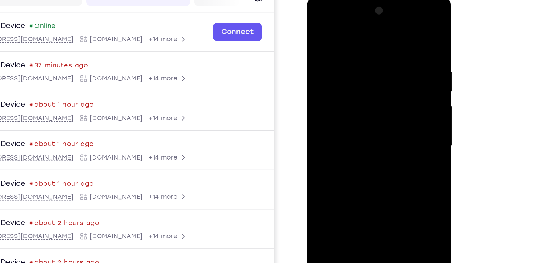
click at [396, 34] on div at bounding box center [356, 99] width 89 height 199
click at [395, 8] on div at bounding box center [356, 99] width 89 height 199
click at [317, 26] on div at bounding box center [356, 99] width 89 height 199
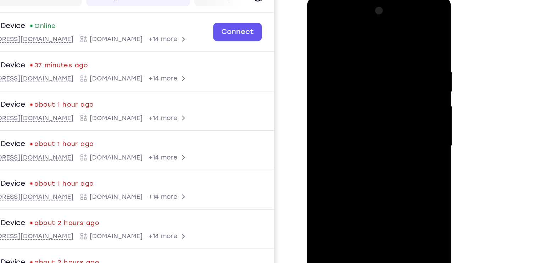
drag, startPoint x: 317, startPoint y: 26, endPoint x: 326, endPoint y: 60, distance: 35.1
click at [326, 60] on div at bounding box center [356, 99] width 89 height 199
click at [392, 30] on div at bounding box center [356, 99] width 89 height 199
click at [325, 45] on div at bounding box center [356, 99] width 89 height 199
click at [349, 49] on div at bounding box center [356, 99] width 89 height 199
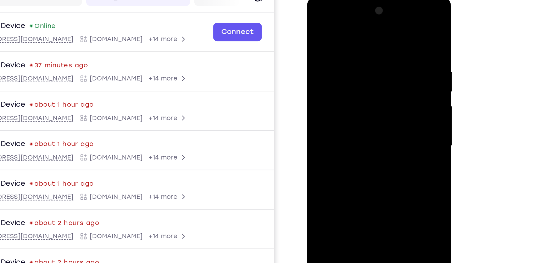
drag, startPoint x: 369, startPoint y: 96, endPoint x: 369, endPoint y: 60, distance: 35.4
click at [369, 60] on div at bounding box center [356, 99] width 89 height 199
click at [396, 97] on div at bounding box center [356, 99] width 89 height 199
drag, startPoint x: 364, startPoint y: 105, endPoint x: 360, endPoint y: 52, distance: 53.7
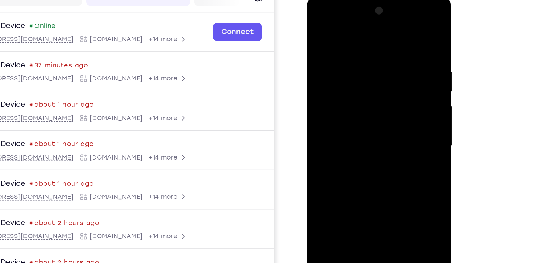
click at [360, 52] on div at bounding box center [356, 99] width 89 height 199
drag, startPoint x: 351, startPoint y: 113, endPoint x: 357, endPoint y: 61, distance: 52.1
click at [357, 61] on div at bounding box center [356, 99] width 89 height 199
drag, startPoint x: 348, startPoint y: 101, endPoint x: 352, endPoint y: 47, distance: 53.6
click at [352, 47] on div at bounding box center [356, 99] width 89 height 199
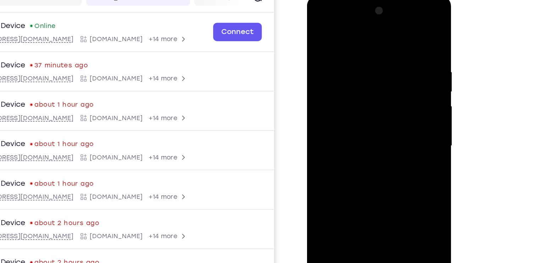
drag, startPoint x: 349, startPoint y: 104, endPoint x: 349, endPoint y: 45, distance: 58.1
click at [349, 45] on div at bounding box center [356, 99] width 89 height 199
drag, startPoint x: 353, startPoint y: 88, endPoint x: 360, endPoint y: 40, distance: 48.6
click at [360, 40] on div at bounding box center [356, 99] width 89 height 199
click at [395, 83] on div at bounding box center [356, 99] width 89 height 199
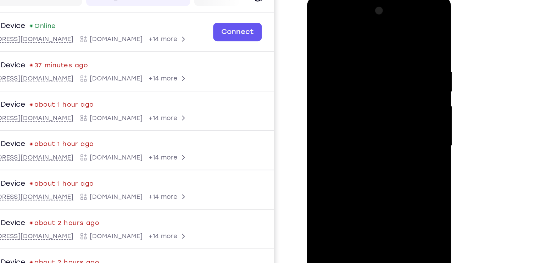
click at [395, 83] on div at bounding box center [356, 99] width 89 height 199
drag, startPoint x: 374, startPoint y: 113, endPoint x: 372, endPoint y: 59, distance: 53.6
click at [372, 59] on div at bounding box center [356, 99] width 89 height 199
drag, startPoint x: 369, startPoint y: 98, endPoint x: 368, endPoint y: 31, distance: 67.0
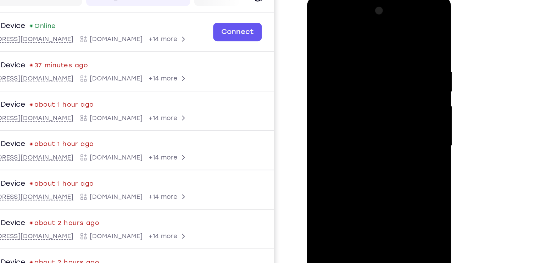
click at [368, 31] on div at bounding box center [356, 99] width 89 height 199
drag, startPoint x: 364, startPoint y: 110, endPoint x: 364, endPoint y: 77, distance: 32.3
click at [364, 77] on div at bounding box center [356, 99] width 89 height 199
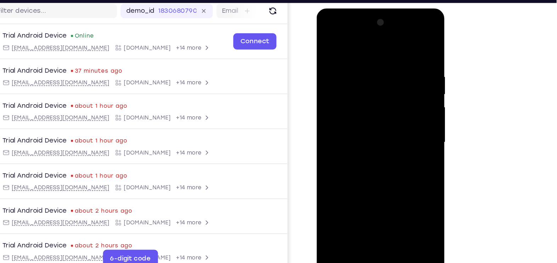
drag, startPoint x: 374, startPoint y: 90, endPoint x: 374, endPoint y: 38, distance: 52.5
click at [374, 38] on div at bounding box center [366, 112] width 89 height 199
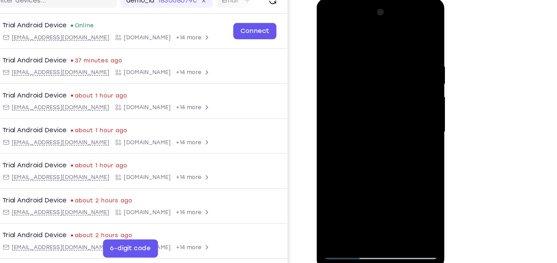
drag, startPoint x: 371, startPoint y: 79, endPoint x: 365, endPoint y: 31, distance: 48.6
click at [365, 31] on div at bounding box center [366, 103] width 89 height 199
drag, startPoint x: 370, startPoint y: 111, endPoint x: 370, endPoint y: 66, distance: 44.3
click at [370, 66] on div at bounding box center [366, 103] width 89 height 199
click at [404, 149] on div at bounding box center [366, 103] width 89 height 199
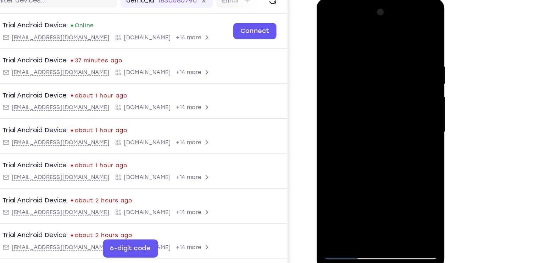
click at [404, 149] on div at bounding box center [366, 103] width 89 height 199
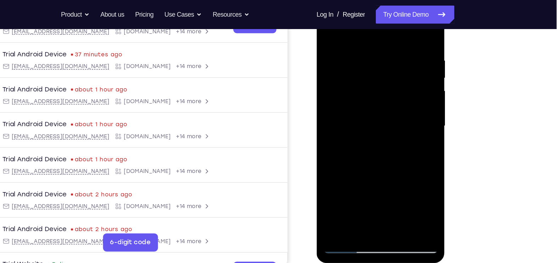
scroll to position [117, 0]
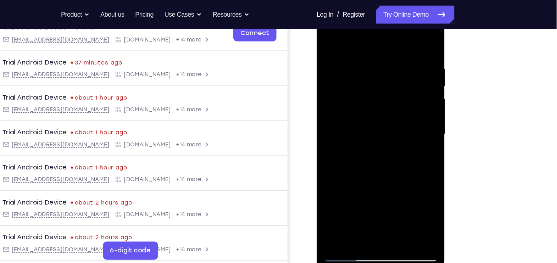
drag, startPoint x: 376, startPoint y: 149, endPoint x: 371, endPoint y: 68, distance: 80.6
click at [371, 68] on div at bounding box center [366, 105] width 89 height 199
drag, startPoint x: 383, startPoint y: 147, endPoint x: 381, endPoint y: 88, distance: 59.2
click at [381, 88] on div at bounding box center [366, 105] width 89 height 199
drag, startPoint x: 377, startPoint y: 133, endPoint x: 377, endPoint y: 74, distance: 59.2
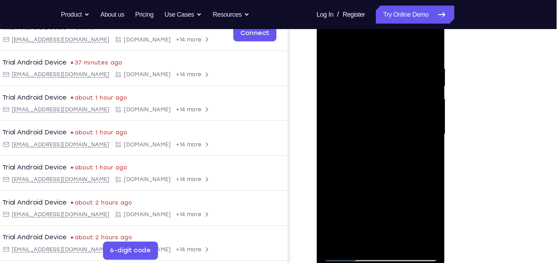
click at [377, 74] on div at bounding box center [366, 105] width 89 height 199
drag, startPoint x: 371, startPoint y: 128, endPoint x: 372, endPoint y: 90, distance: 38.7
click at [372, 90] on div at bounding box center [366, 105] width 89 height 199
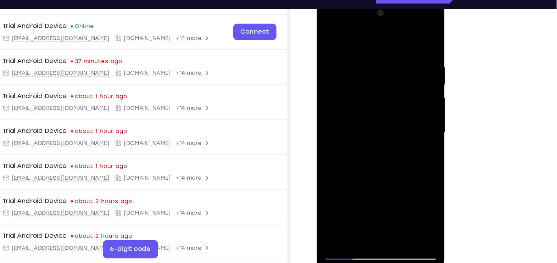
scroll to position [102, 0]
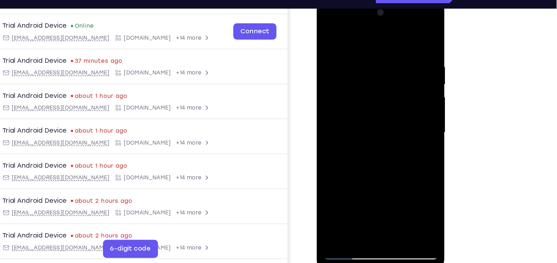
drag, startPoint x: 369, startPoint y: 111, endPoint x: 363, endPoint y: 55, distance: 56.1
click at [363, 55] on div at bounding box center [366, 103] width 89 height 199
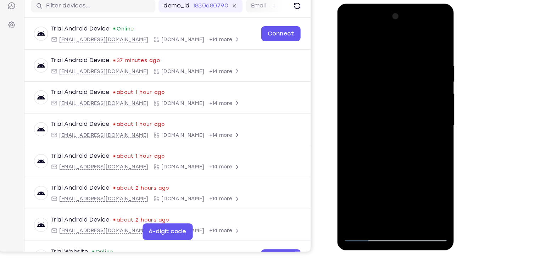
scroll to position [77, 0]
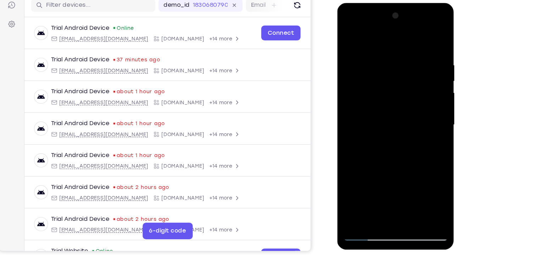
drag, startPoint x: 379, startPoint y: 102, endPoint x: 381, endPoint y: 52, distance: 50.4
click at [381, 52] on div at bounding box center [387, 107] width 89 height 199
drag, startPoint x: 380, startPoint y: 105, endPoint x: 381, endPoint y: 76, distance: 28.4
click at [381, 76] on div at bounding box center [387, 107] width 89 height 199
drag, startPoint x: 382, startPoint y: 123, endPoint x: 386, endPoint y: 75, distance: 48.0
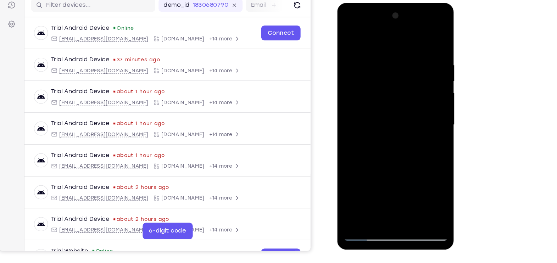
click at [386, 75] on div at bounding box center [387, 107] width 89 height 199
drag, startPoint x: 381, startPoint y: 123, endPoint x: 386, endPoint y: 73, distance: 50.9
click at [386, 73] on div at bounding box center [387, 107] width 89 height 199
drag, startPoint x: 382, startPoint y: 109, endPoint x: 379, endPoint y: 51, distance: 58.5
click at [379, 51] on div at bounding box center [387, 107] width 89 height 199
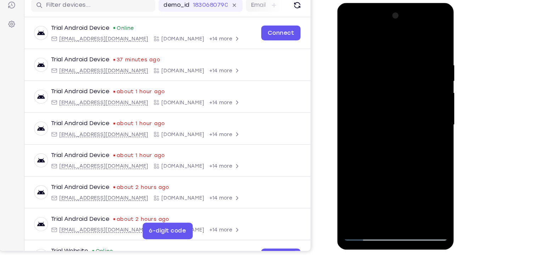
drag, startPoint x: 382, startPoint y: 94, endPoint x: 386, endPoint y: 40, distance: 54.0
click at [386, 40] on div at bounding box center [387, 107] width 89 height 199
click at [354, 191] on div at bounding box center [387, 107] width 89 height 199
click at [422, 189] on div at bounding box center [387, 107] width 89 height 199
drag, startPoint x: 392, startPoint y: 110, endPoint x: 390, endPoint y: 41, distance: 69.2
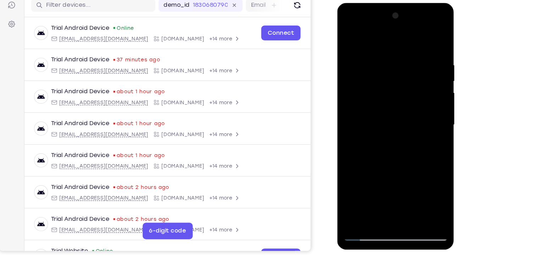
click at [390, 41] on div at bounding box center [387, 107] width 89 height 199
drag, startPoint x: 389, startPoint y: 117, endPoint x: 386, endPoint y: 231, distance: 113.8
click at [386, 210] on html "Online web based iOS Simulators and Android Emulators. Run iPhone, iPad, Mobile…" at bounding box center [387, 109] width 101 height 213
click at [371, 193] on div at bounding box center [387, 107] width 89 height 199
drag, startPoint x: 393, startPoint y: 128, endPoint x: 400, endPoint y: 89, distance: 40.0
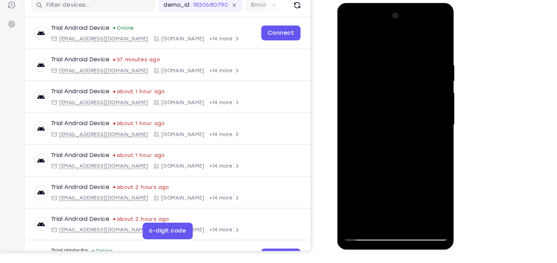
click at [400, 89] on div at bounding box center [387, 107] width 89 height 199
drag, startPoint x: 407, startPoint y: 140, endPoint x: 409, endPoint y: 93, distance: 47.2
click at [409, 93] on div at bounding box center [387, 107] width 89 height 199
drag, startPoint x: 394, startPoint y: 151, endPoint x: 403, endPoint y: 83, distance: 68.0
click at [403, 83] on div at bounding box center [387, 107] width 89 height 199
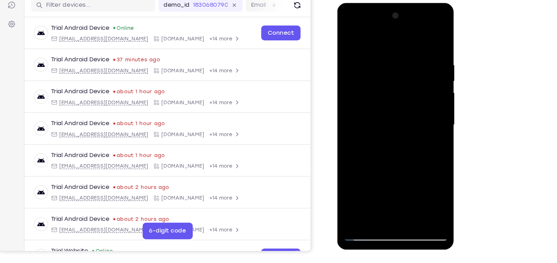
drag, startPoint x: 393, startPoint y: 168, endPoint x: 398, endPoint y: 128, distance: 39.6
click at [398, 128] on div at bounding box center [387, 107] width 89 height 199
drag, startPoint x: 389, startPoint y: 156, endPoint x: 397, endPoint y: 96, distance: 60.5
click at [397, 96] on div at bounding box center [387, 107] width 89 height 199
drag, startPoint x: 378, startPoint y: 170, endPoint x: 395, endPoint y: 97, distance: 74.3
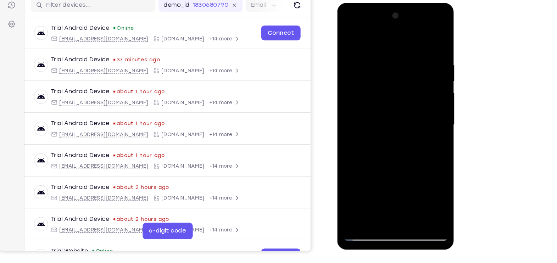
click at [395, 97] on div at bounding box center [387, 107] width 89 height 199
drag, startPoint x: 391, startPoint y: 139, endPoint x: 392, endPoint y: 84, distance: 54.6
click at [392, 84] on div at bounding box center [387, 107] width 89 height 199
drag, startPoint x: 381, startPoint y: 141, endPoint x: 391, endPoint y: 69, distance: 72.6
click at [391, 69] on div at bounding box center [387, 107] width 89 height 199
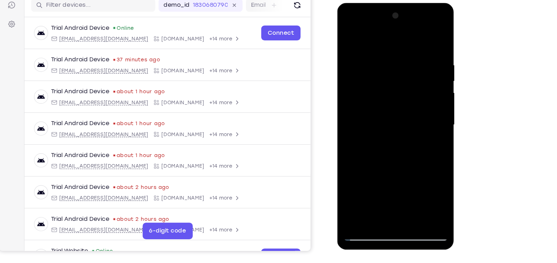
drag, startPoint x: 379, startPoint y: 131, endPoint x: 388, endPoint y: 71, distance: 60.7
click at [388, 71] on div at bounding box center [387, 107] width 89 height 199
drag, startPoint x: 383, startPoint y: 119, endPoint x: 390, endPoint y: 78, distance: 41.4
click at [390, 78] on div at bounding box center [387, 107] width 89 height 199
drag, startPoint x: 387, startPoint y: 124, endPoint x: 390, endPoint y: 72, distance: 52.5
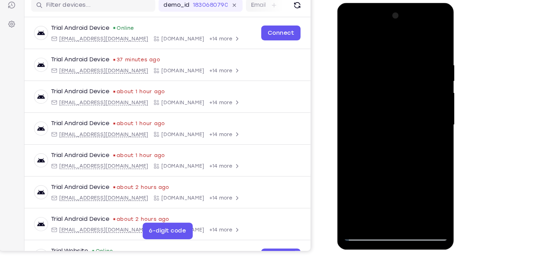
click at [390, 72] on div at bounding box center [387, 107] width 89 height 199
drag, startPoint x: 384, startPoint y: 144, endPoint x: 392, endPoint y: 69, distance: 74.9
click at [392, 69] on div at bounding box center [387, 107] width 89 height 199
click at [380, 115] on div at bounding box center [387, 107] width 89 height 199
drag, startPoint x: 371, startPoint y: 115, endPoint x: 394, endPoint y: 197, distance: 85.8
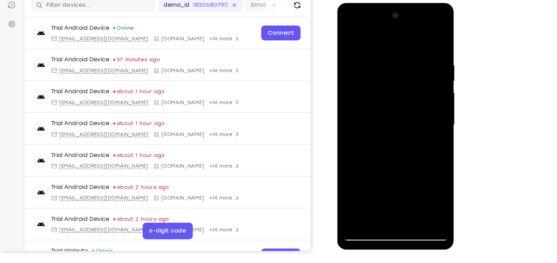
click at [394, 197] on div at bounding box center [387, 107] width 89 height 199
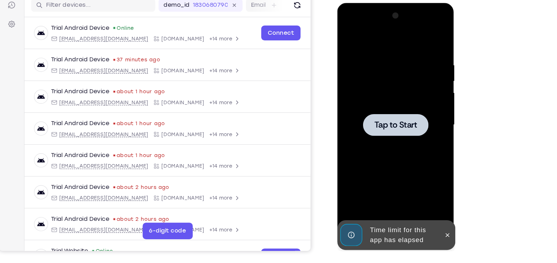
click at [356, 187] on div at bounding box center [387, 107] width 89 height 199
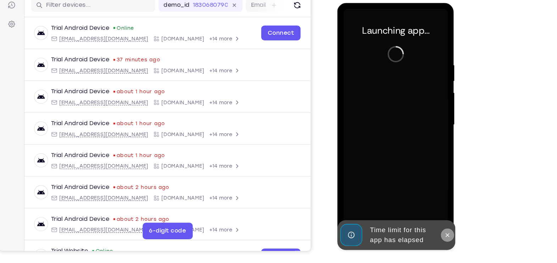
click at [432, 205] on button at bounding box center [431, 201] width 11 height 11
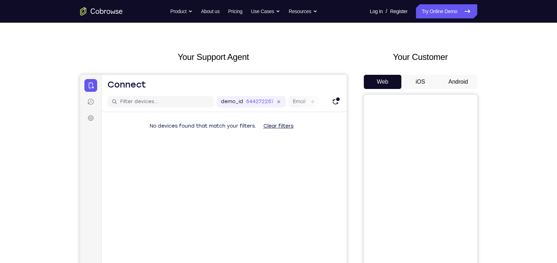
scroll to position [16, 0]
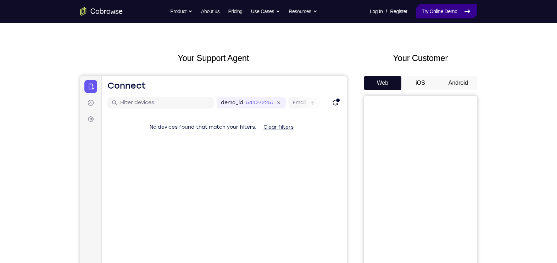
click at [445, 9] on link "Try Online Demo" at bounding box center [446, 11] width 61 height 14
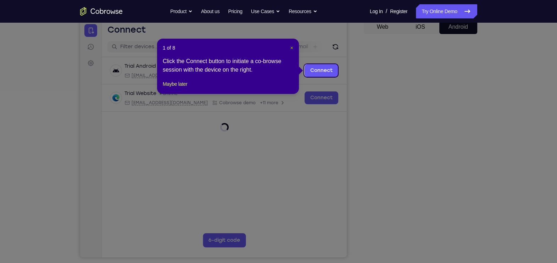
click at [291, 50] on span "×" at bounding box center [291, 48] width 3 height 6
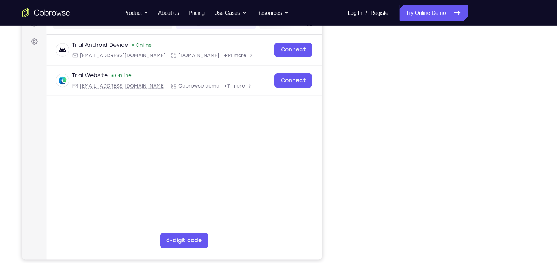
scroll to position [98, 0]
